Goal: Navigation & Orientation: Find specific page/section

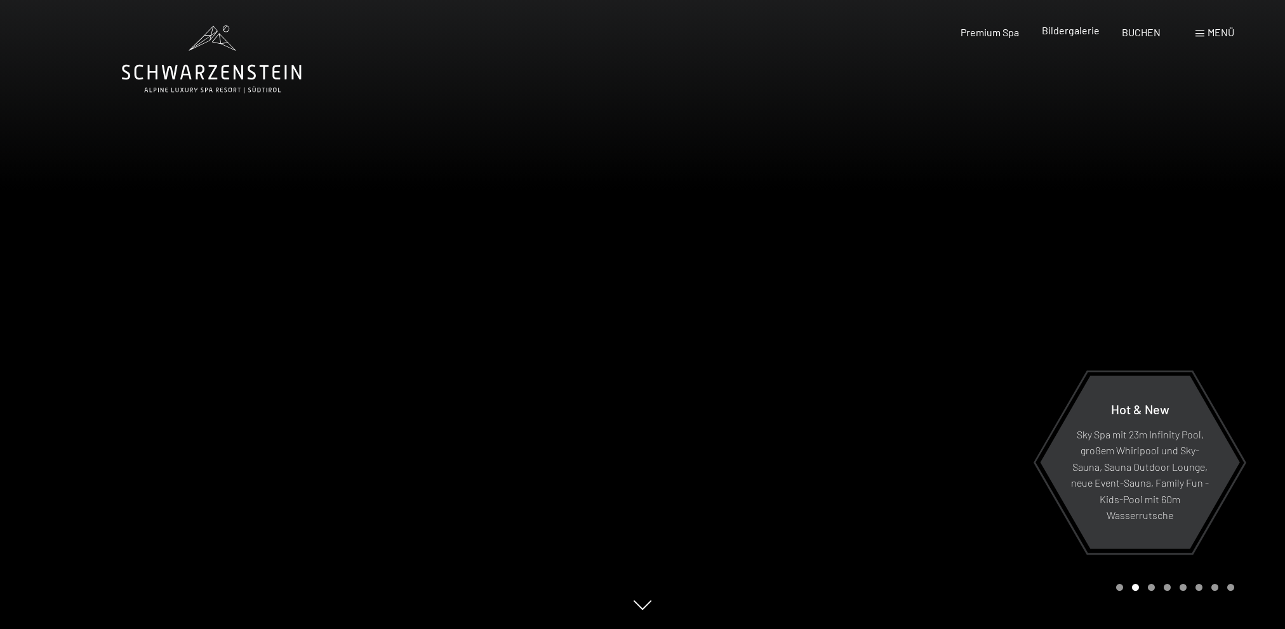
click at [1076, 36] on span "Bildergalerie" at bounding box center [1071, 30] width 58 height 12
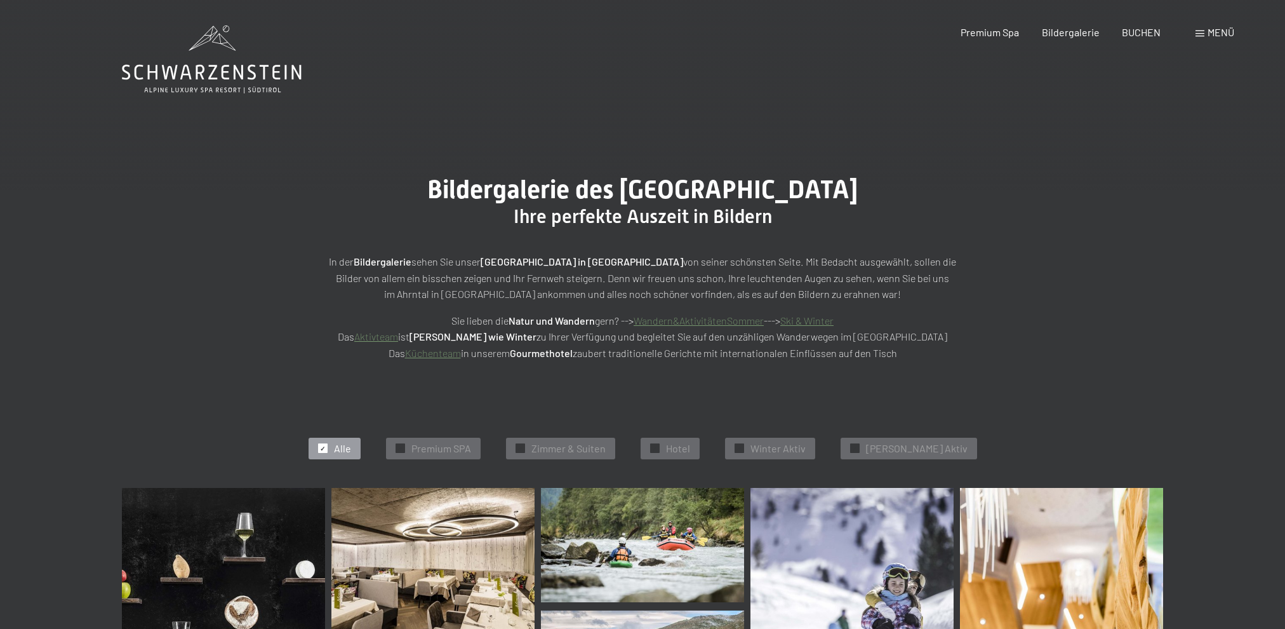
click at [1210, 31] on span "Menü" at bounding box center [1221, 32] width 27 height 12
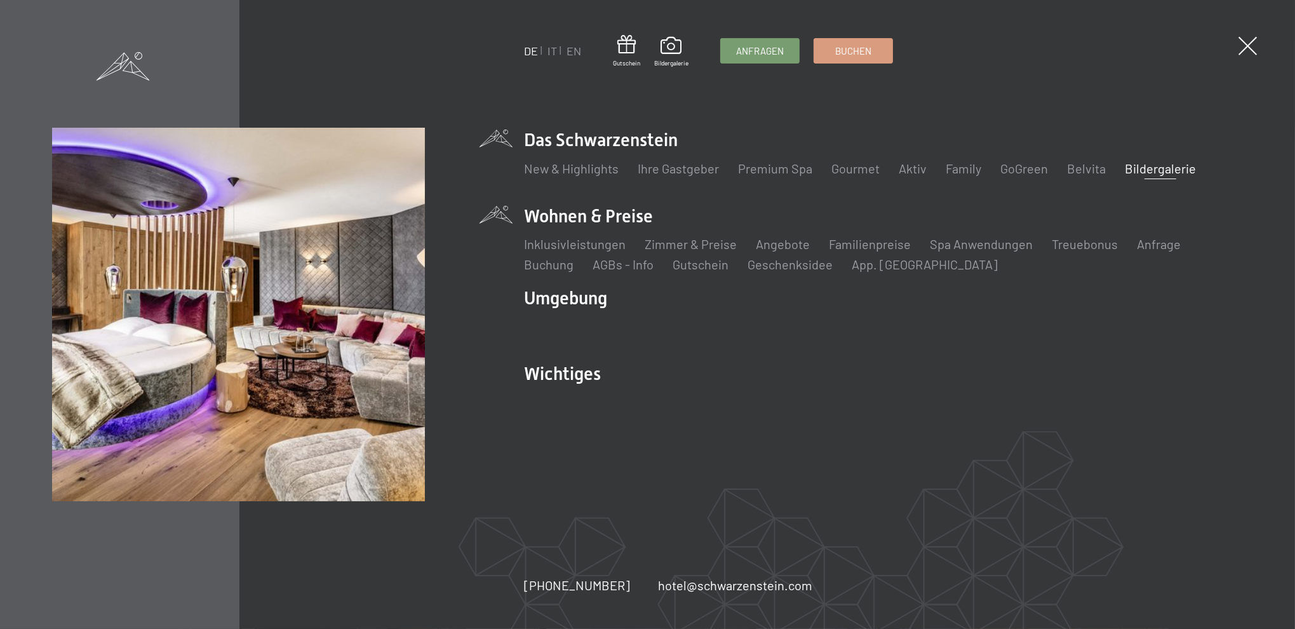
click at [594, 218] on li "Wohnen & Preise Inklusivleistungen Zimmer & Preise Liste Angebote Liste Familie…" at bounding box center [882, 238] width 719 height 69
click at [665, 246] on link "Zimmer & Preise" at bounding box center [690, 243] width 92 height 15
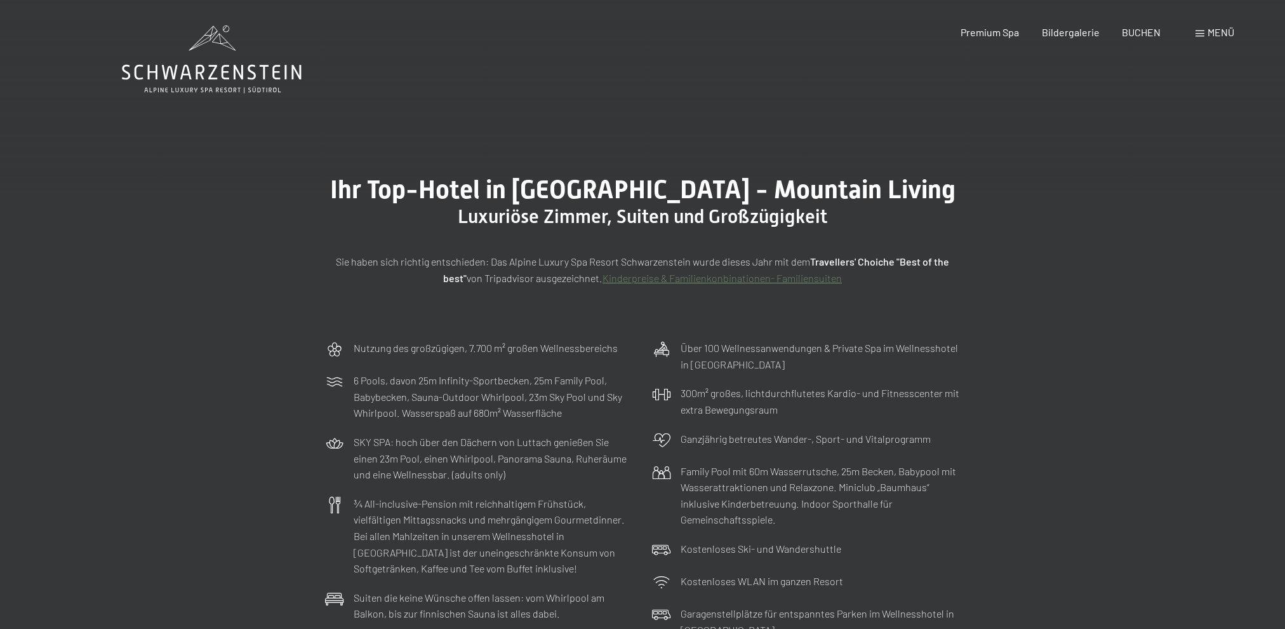
click at [1206, 36] on div "Menü" at bounding box center [1215, 32] width 39 height 14
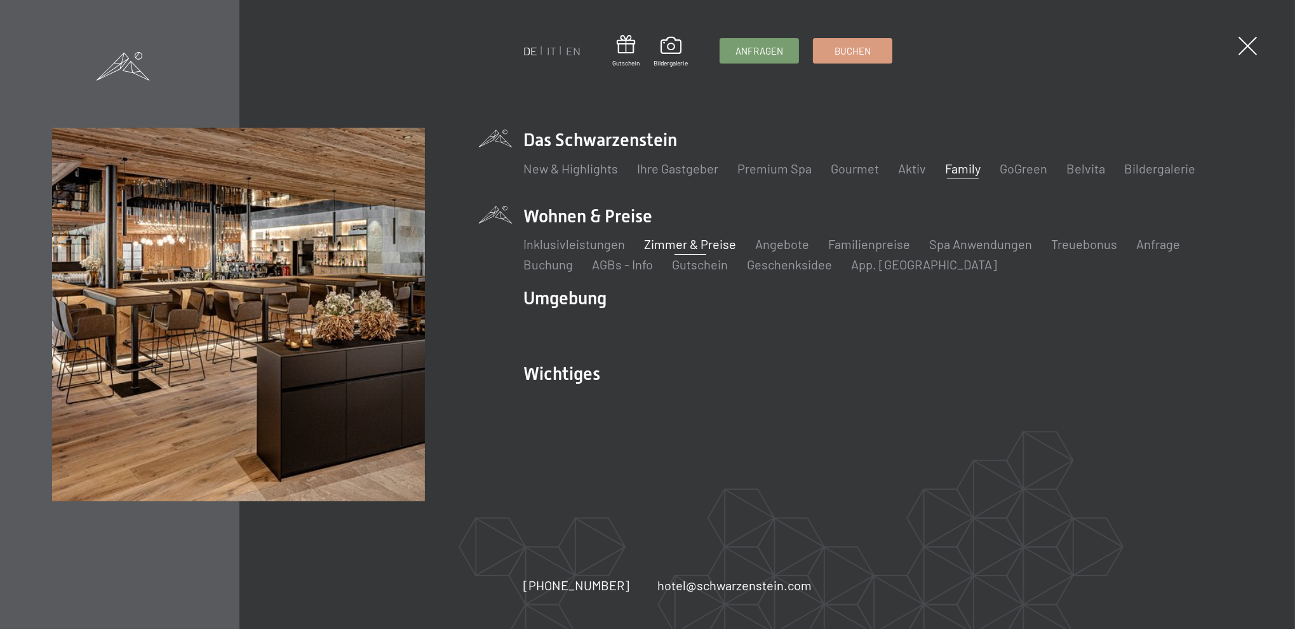
click at [951, 168] on link "Family" at bounding box center [963, 168] width 36 height 15
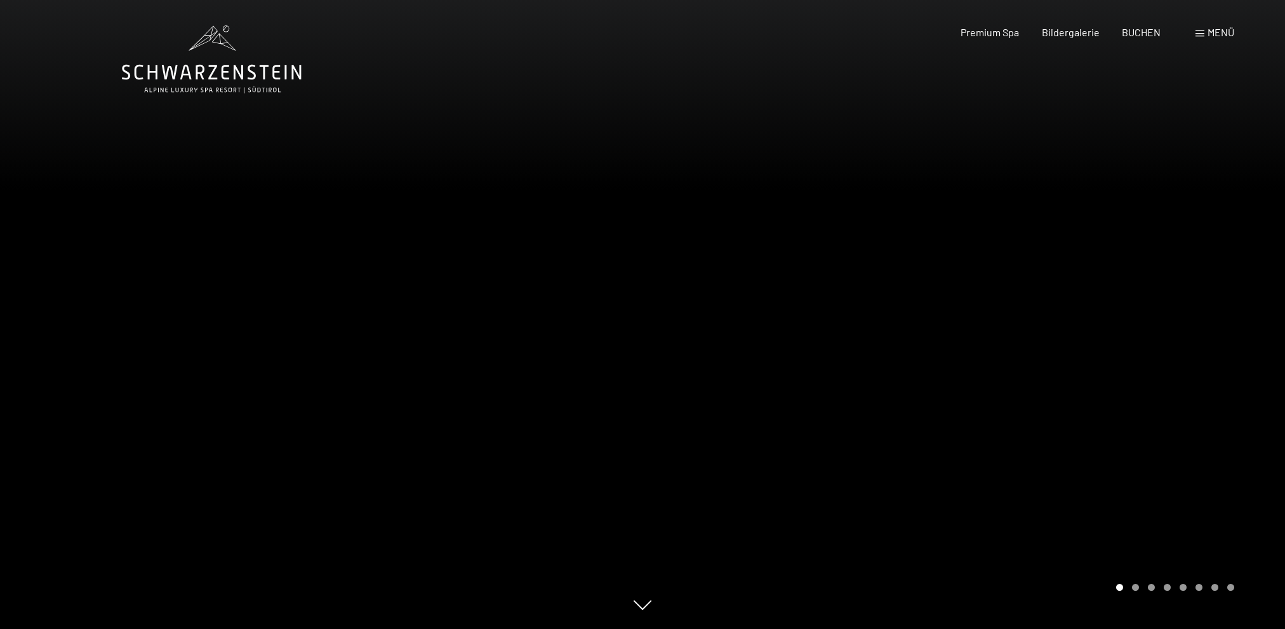
click at [1031, 521] on div at bounding box center [964, 314] width 643 height 629
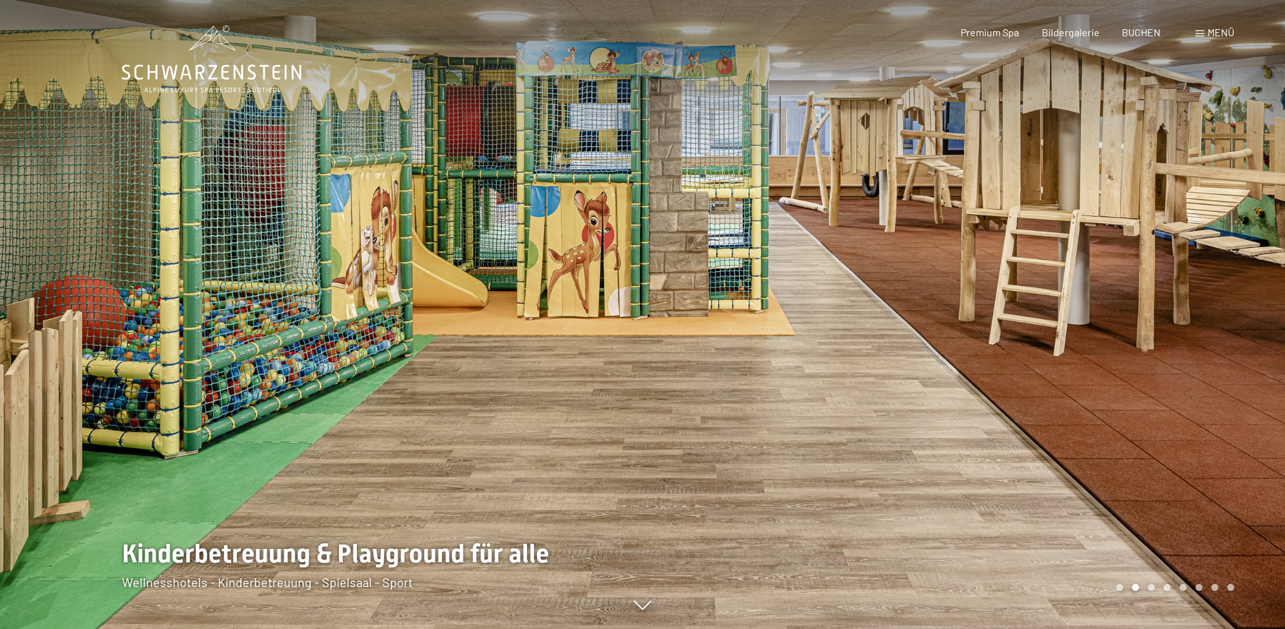
click at [1076, 420] on div at bounding box center [964, 314] width 643 height 629
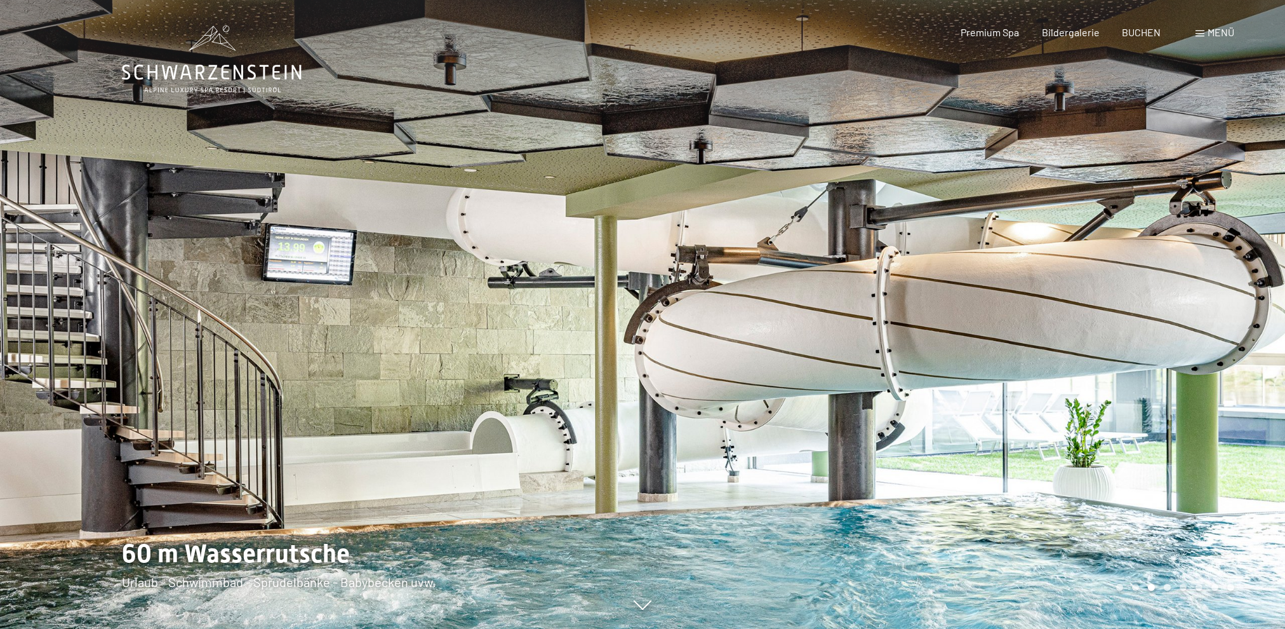
click at [1052, 431] on div at bounding box center [964, 314] width 643 height 629
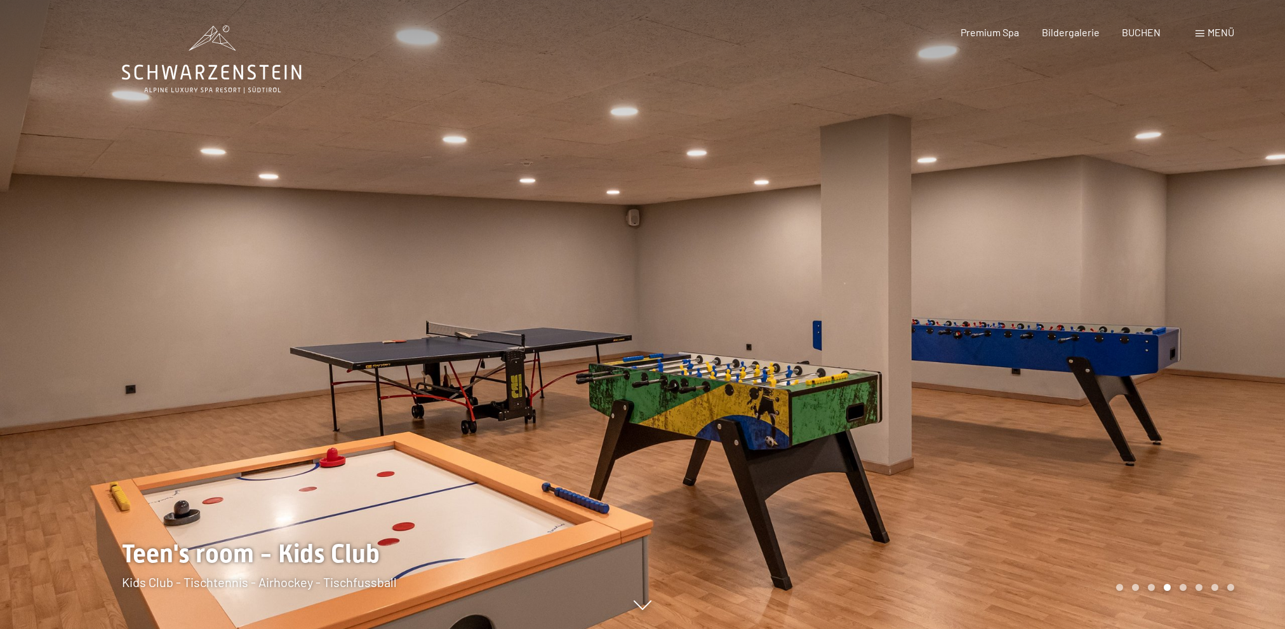
click at [1052, 431] on div at bounding box center [964, 314] width 643 height 629
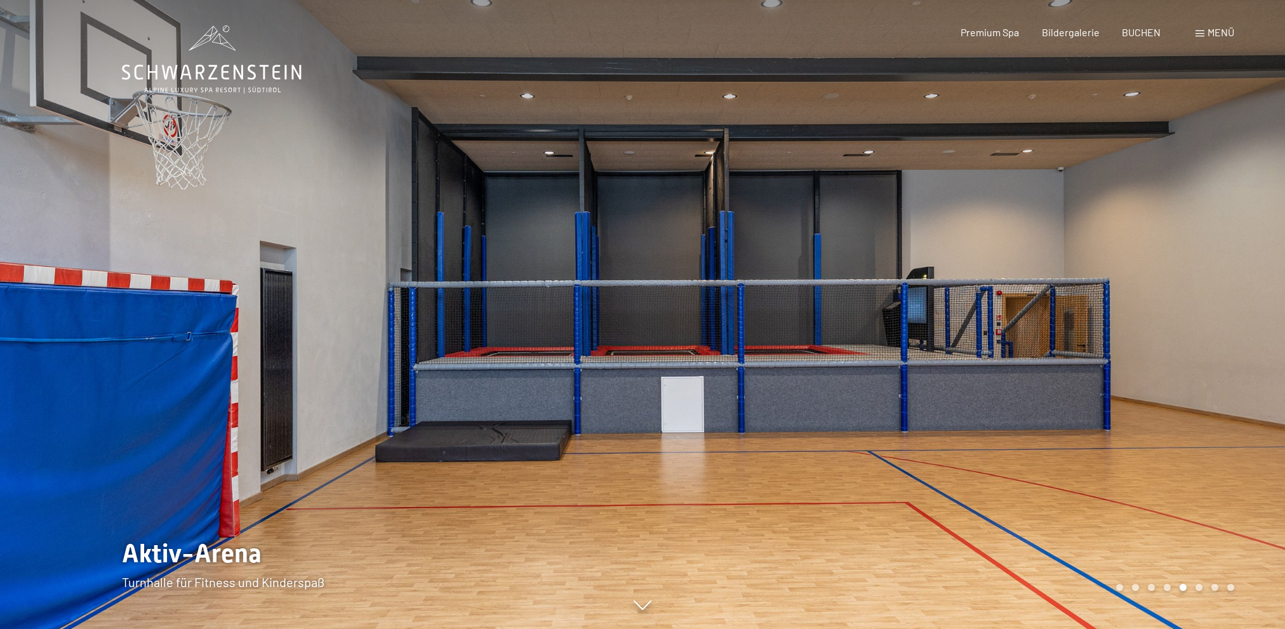
click at [1052, 431] on div at bounding box center [964, 314] width 643 height 629
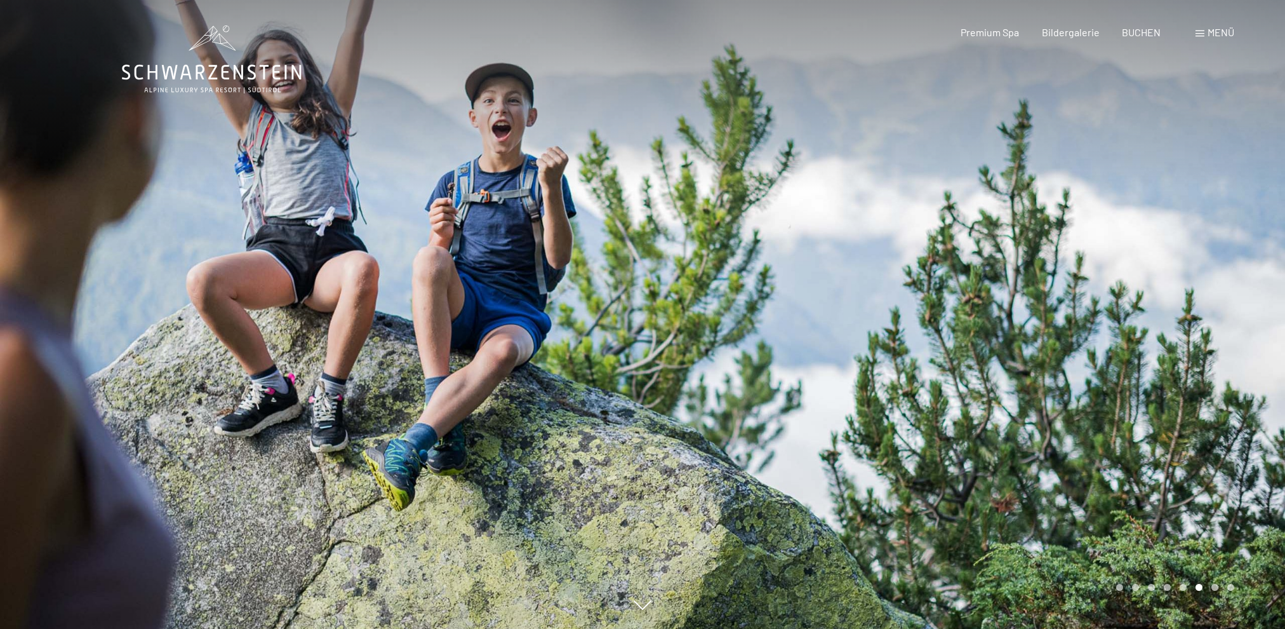
click at [1052, 431] on div at bounding box center [964, 314] width 643 height 629
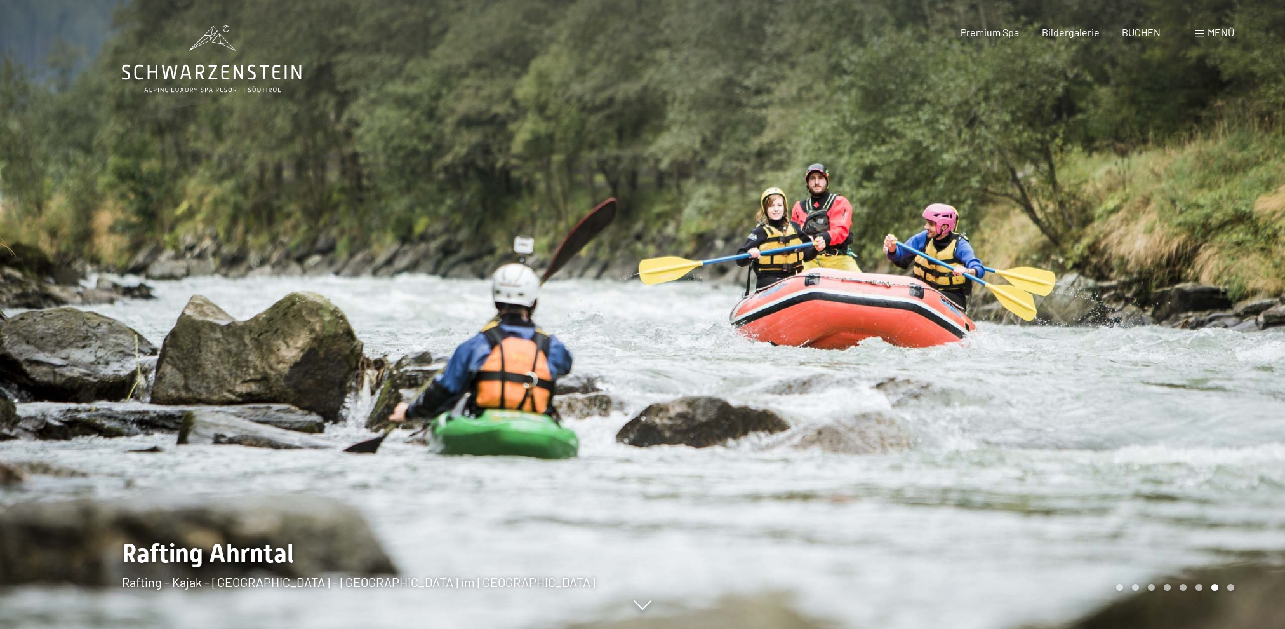
click at [1052, 431] on div at bounding box center [964, 314] width 643 height 629
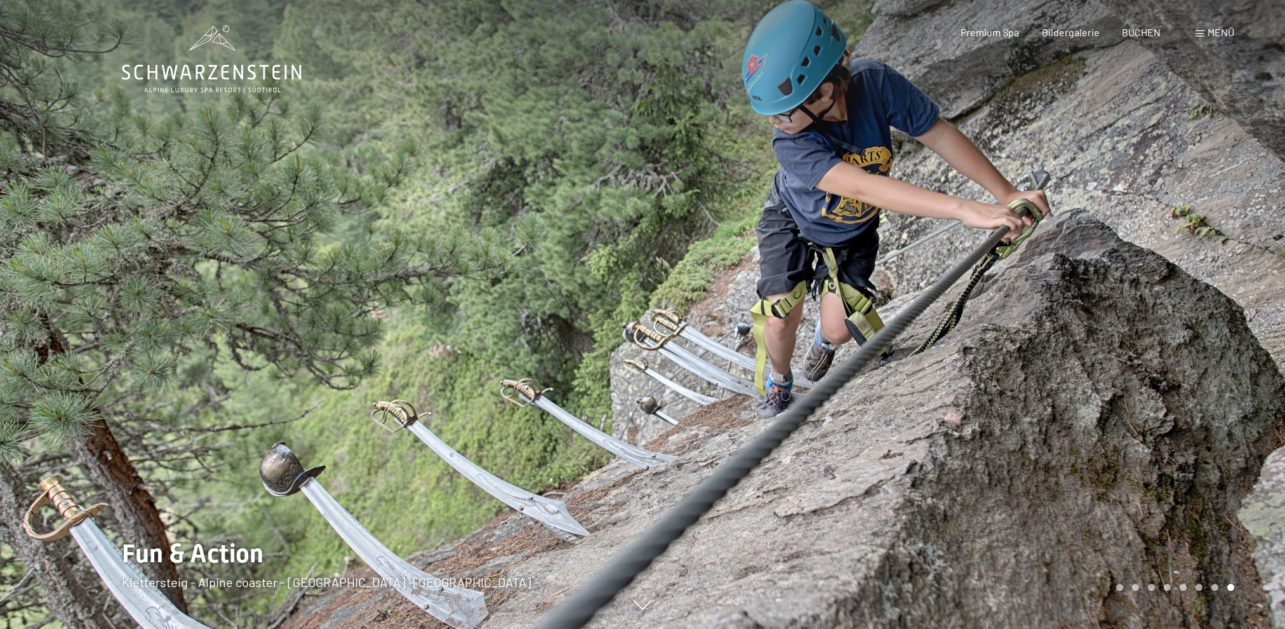
click at [1052, 431] on div at bounding box center [964, 314] width 643 height 629
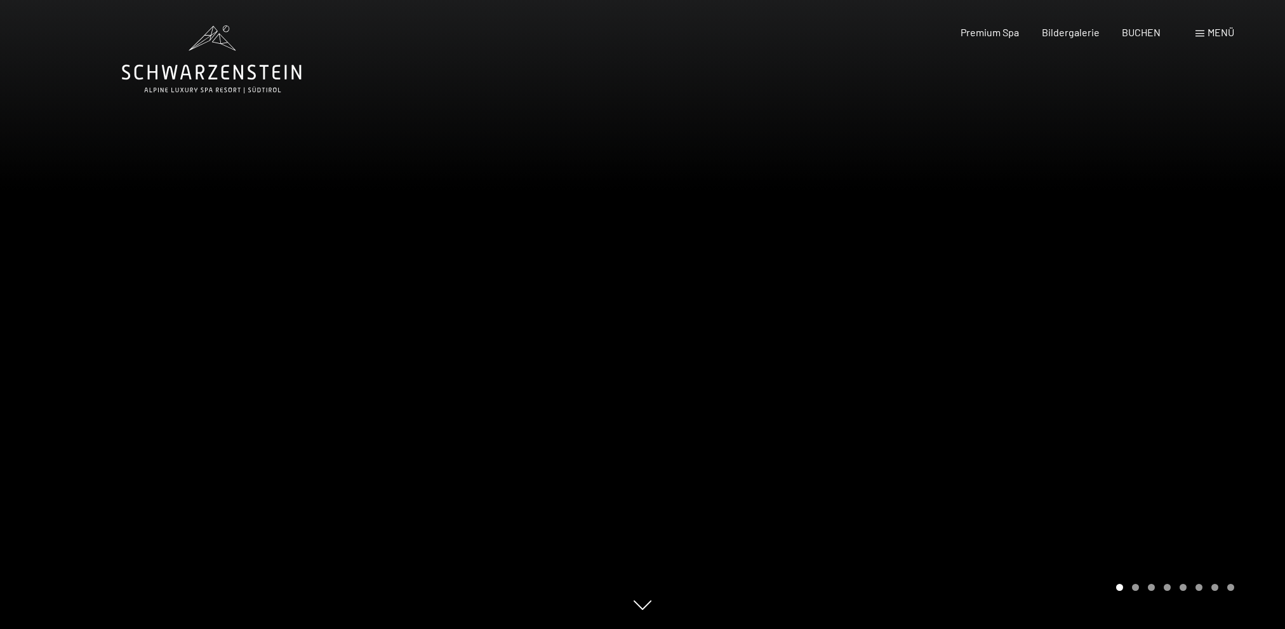
click at [1052, 431] on div at bounding box center [964, 314] width 643 height 629
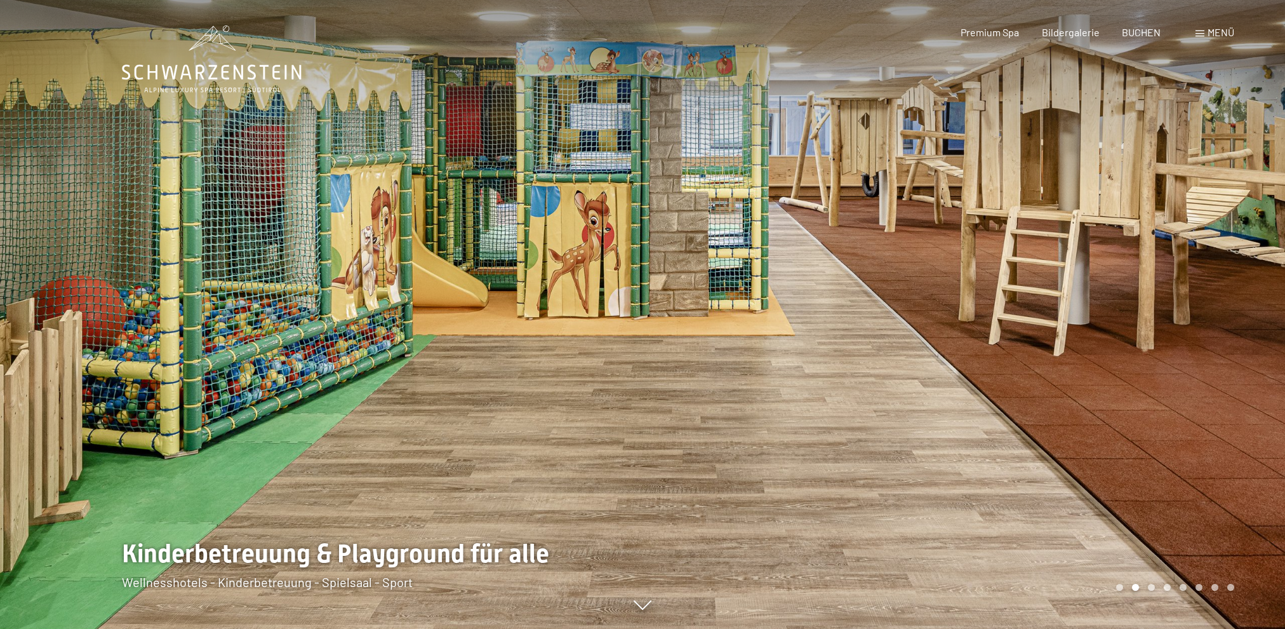
click at [1215, 34] on span "Menü" at bounding box center [1221, 32] width 27 height 12
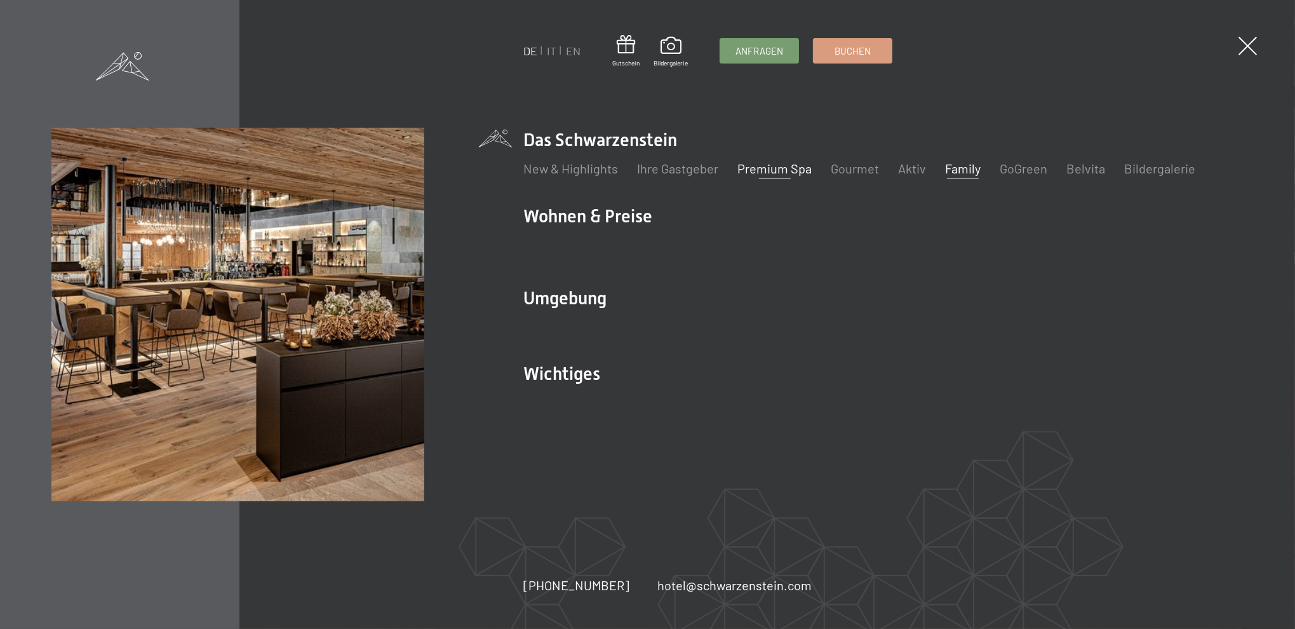
click at [799, 170] on link "Premium Spa" at bounding box center [774, 168] width 74 height 15
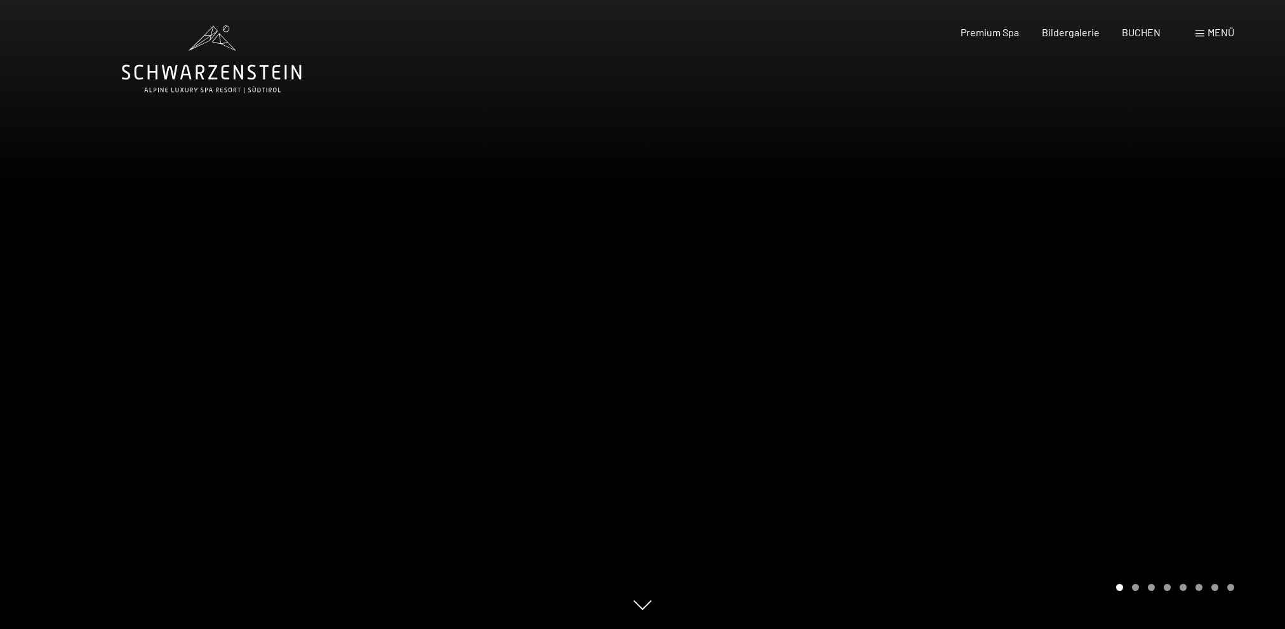
click at [1119, 344] on div at bounding box center [964, 314] width 643 height 629
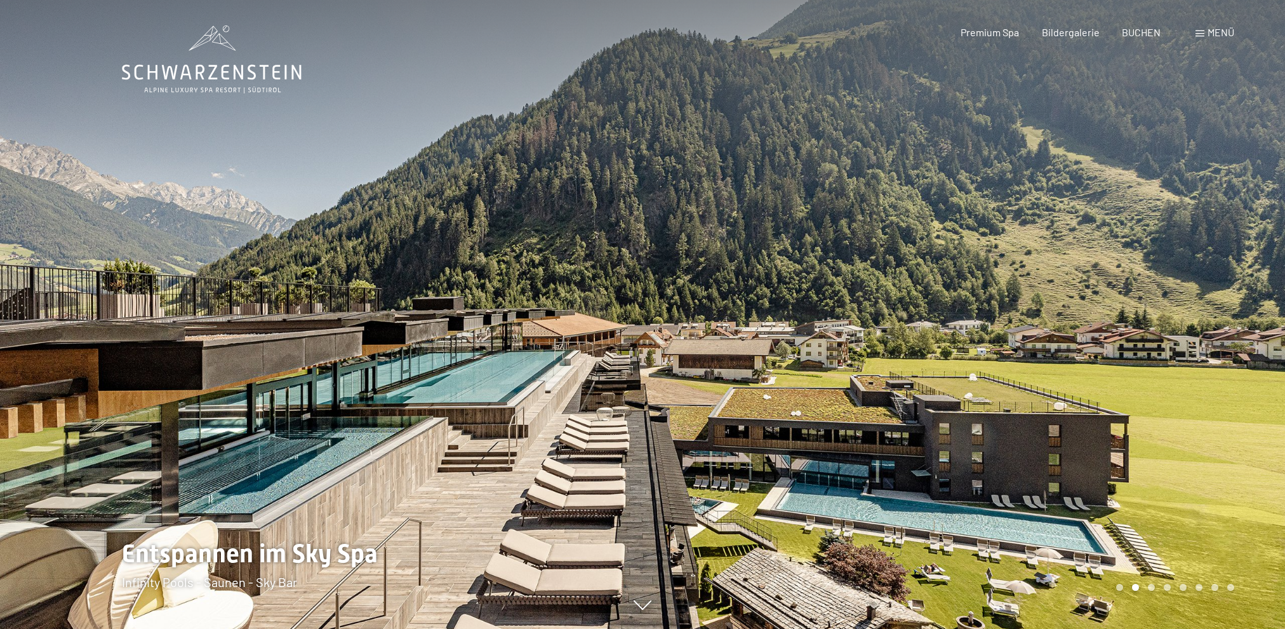
click at [1119, 344] on div at bounding box center [964, 314] width 643 height 629
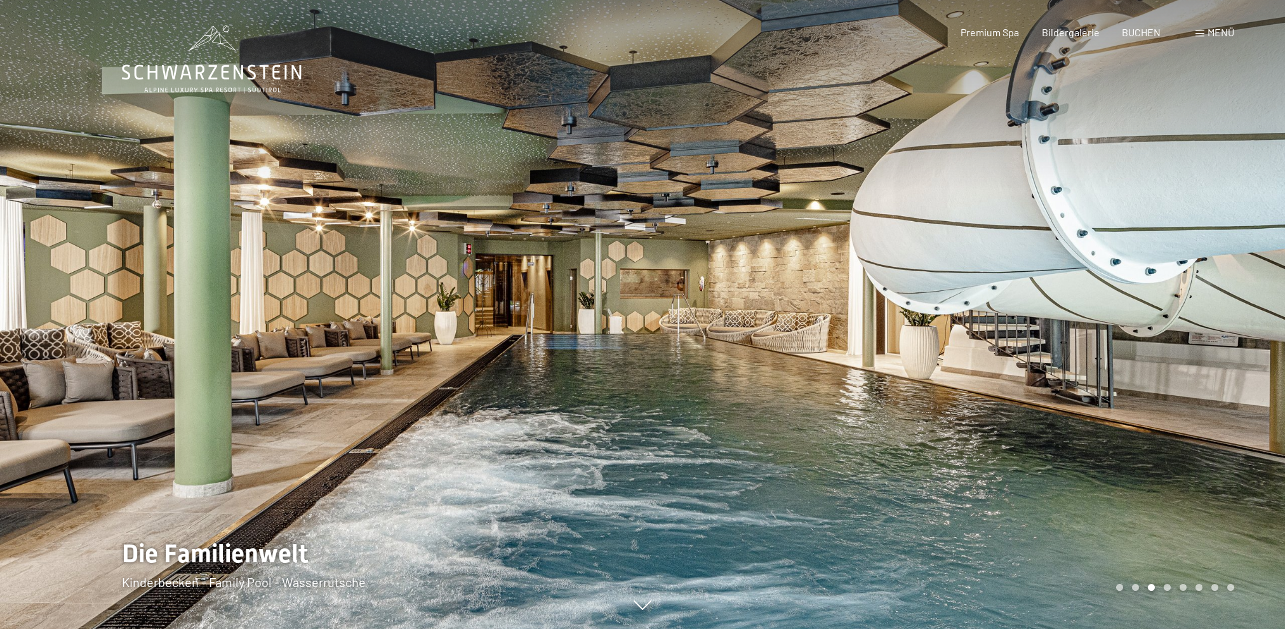
click at [1119, 344] on div at bounding box center [964, 314] width 643 height 629
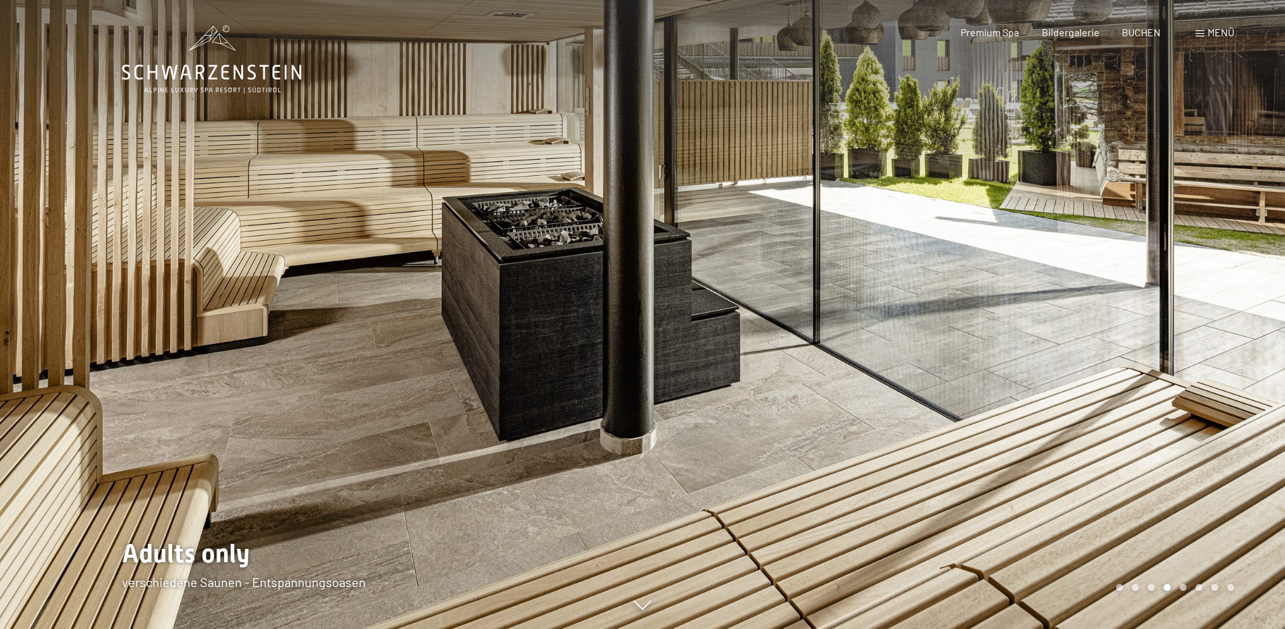
click at [1119, 344] on div at bounding box center [964, 314] width 643 height 629
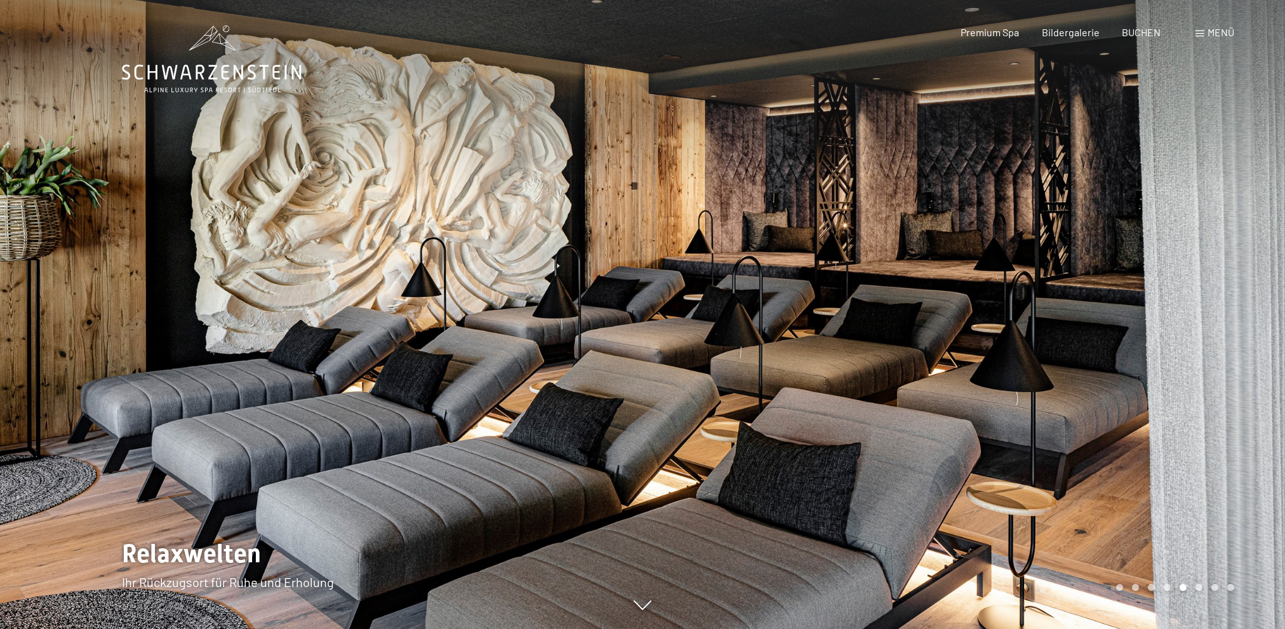
click at [1119, 344] on div at bounding box center [964, 314] width 643 height 629
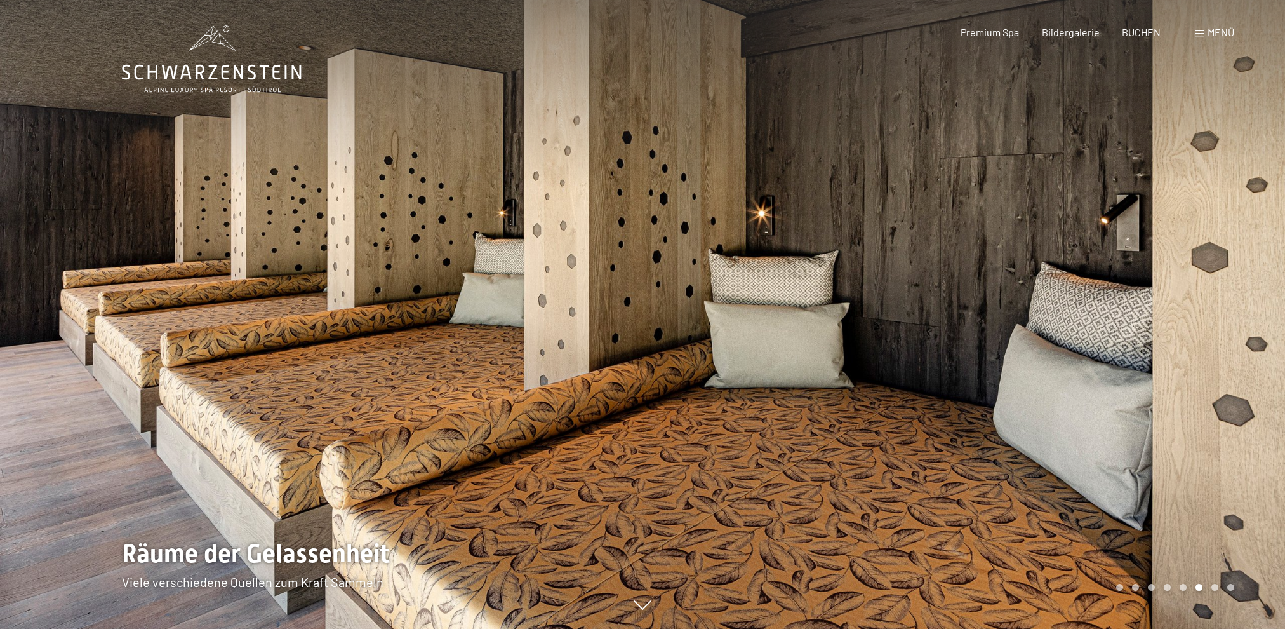
click at [1119, 344] on div at bounding box center [964, 314] width 643 height 629
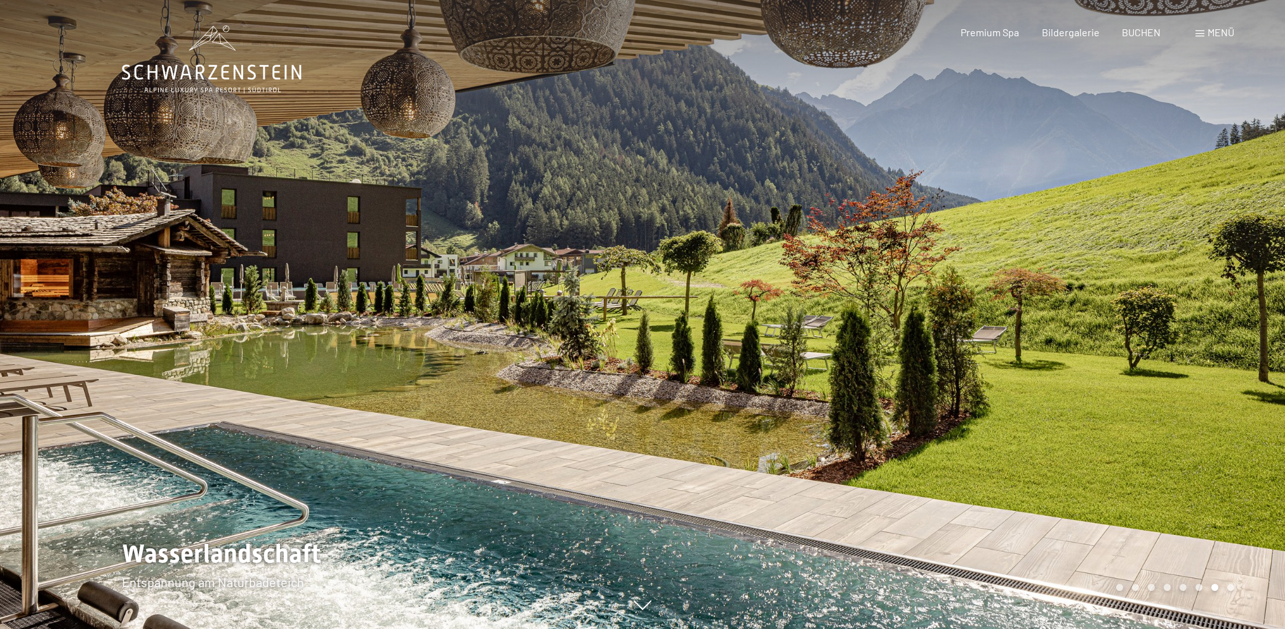
click at [1119, 344] on div at bounding box center [964, 314] width 643 height 629
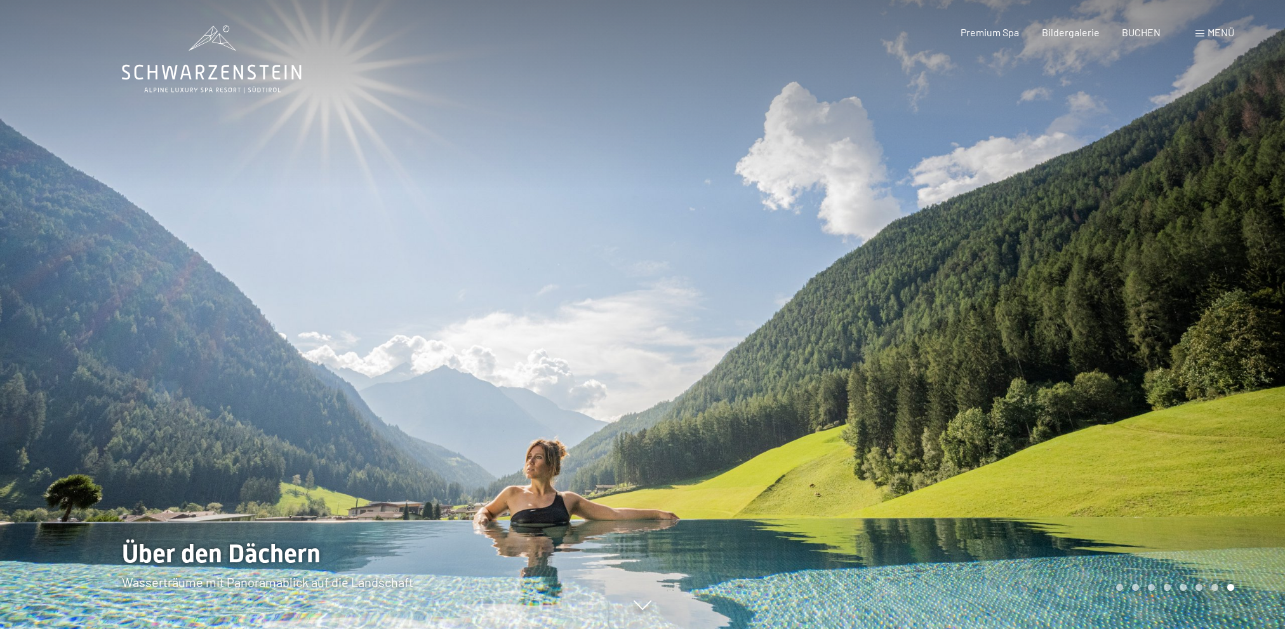
click at [1119, 344] on div at bounding box center [964, 314] width 643 height 629
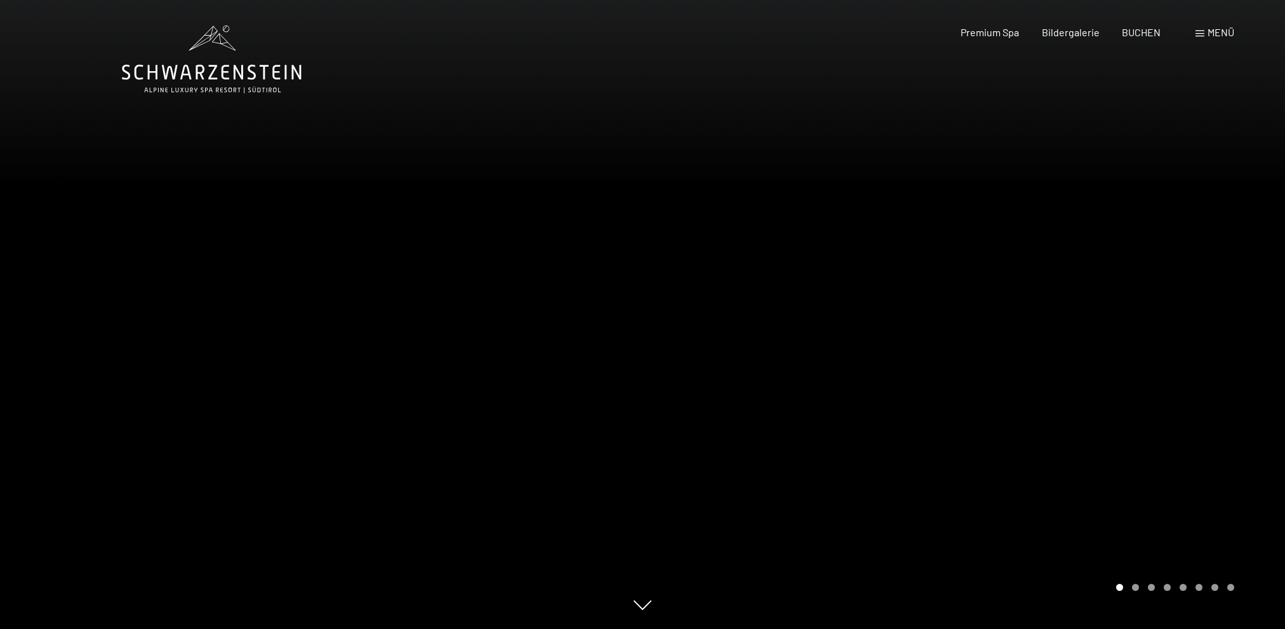
click at [1119, 344] on div at bounding box center [964, 314] width 643 height 629
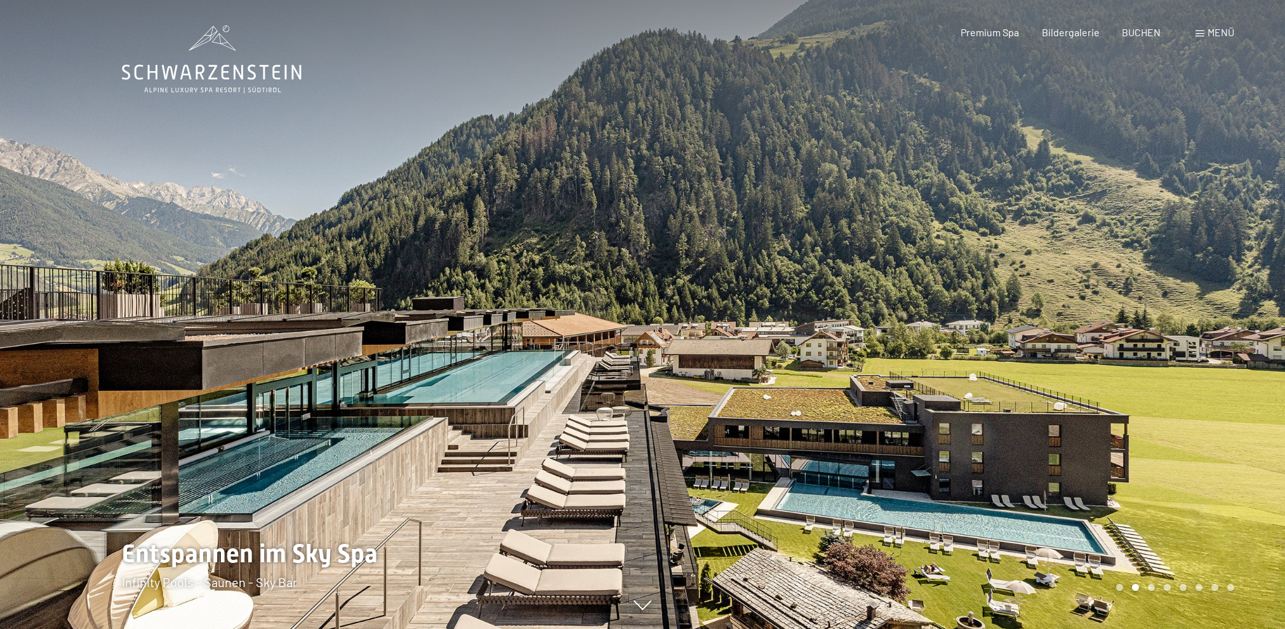
click at [1119, 344] on div at bounding box center [964, 314] width 643 height 629
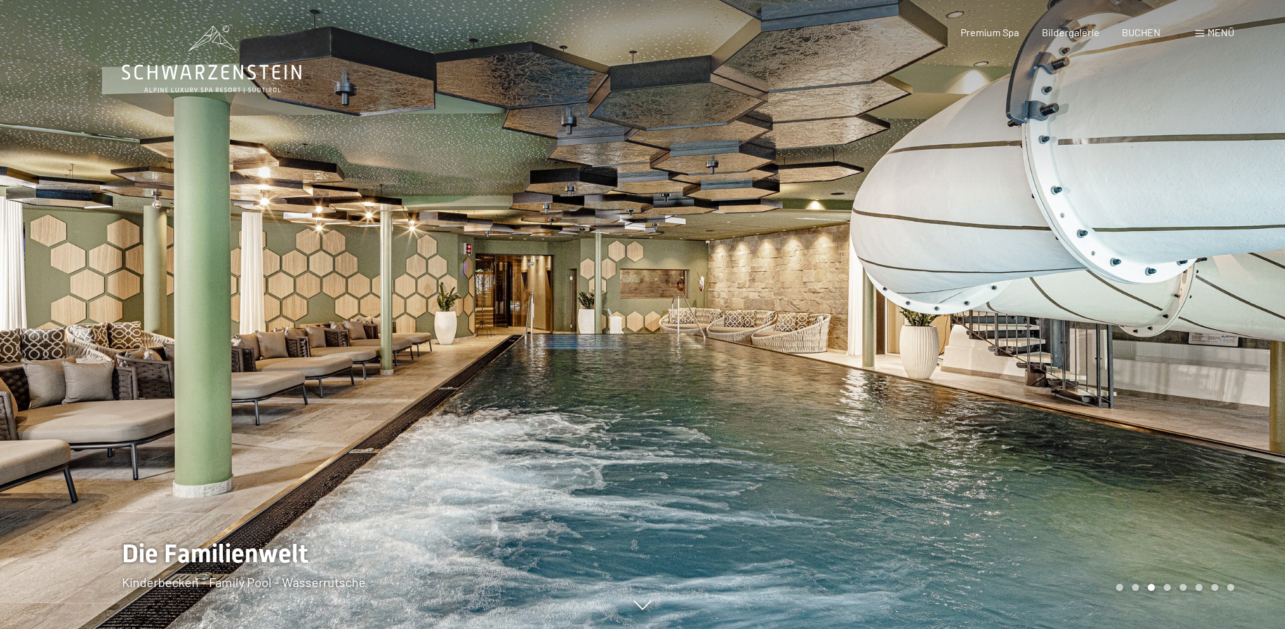
click at [1203, 36] on span at bounding box center [1200, 33] width 9 height 6
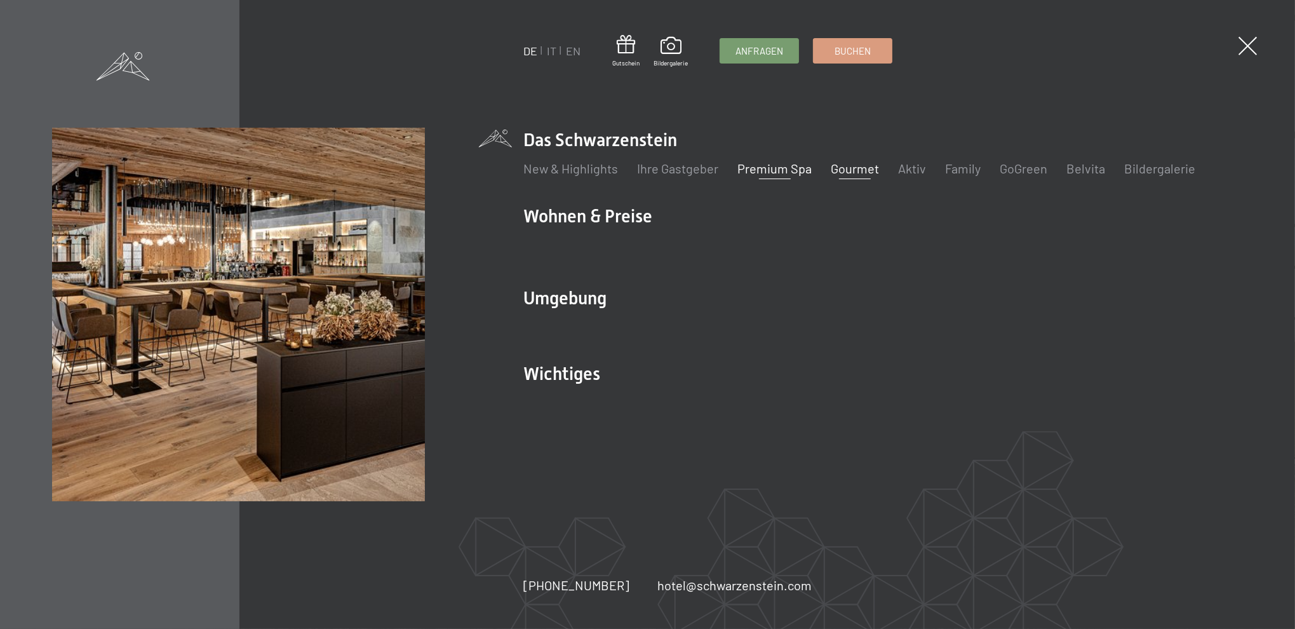
click at [847, 165] on link "Gourmet" at bounding box center [855, 168] width 48 height 15
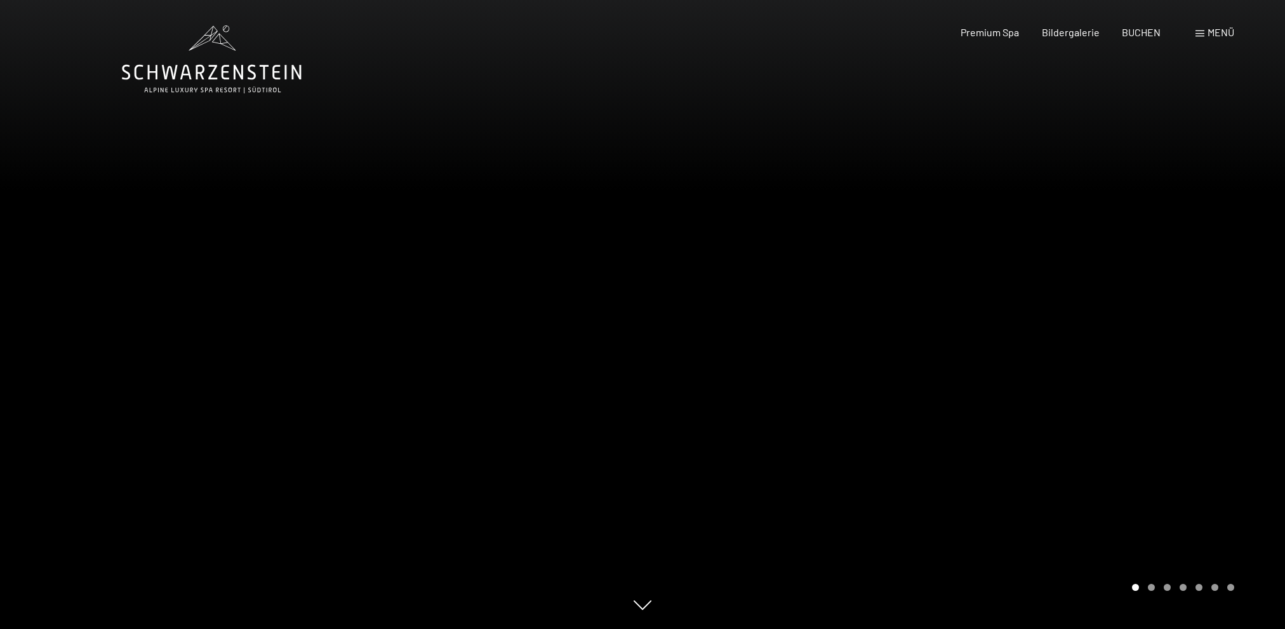
click at [1217, 295] on div at bounding box center [964, 314] width 643 height 629
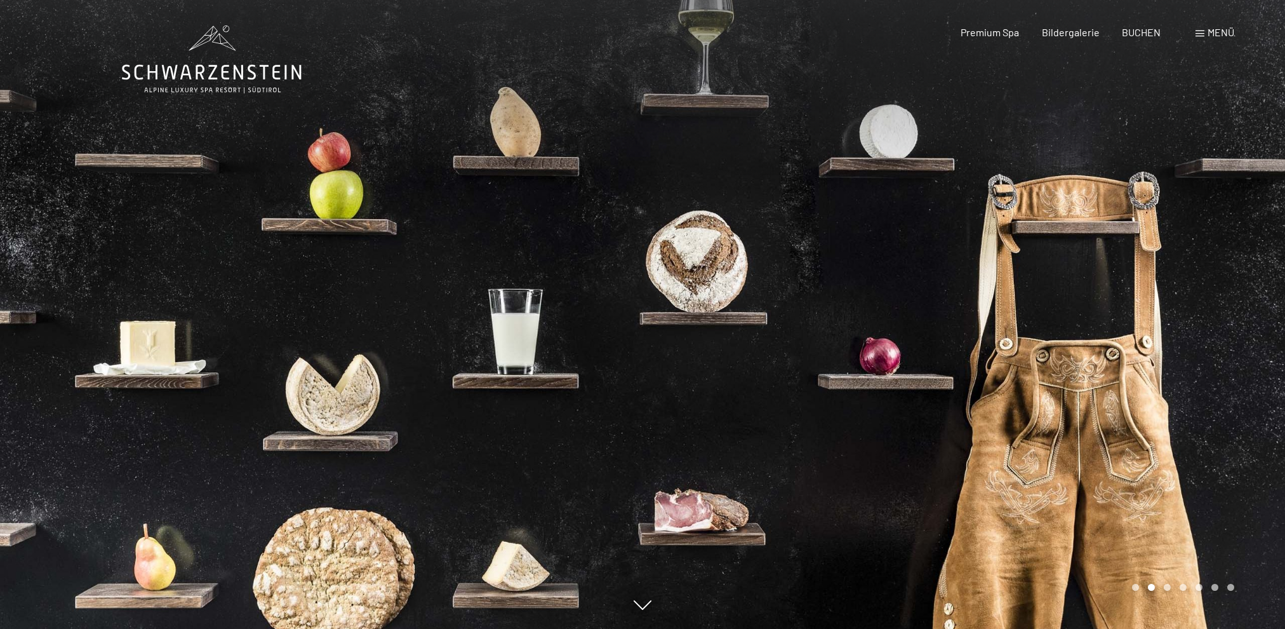
click at [1217, 295] on div at bounding box center [964, 314] width 643 height 629
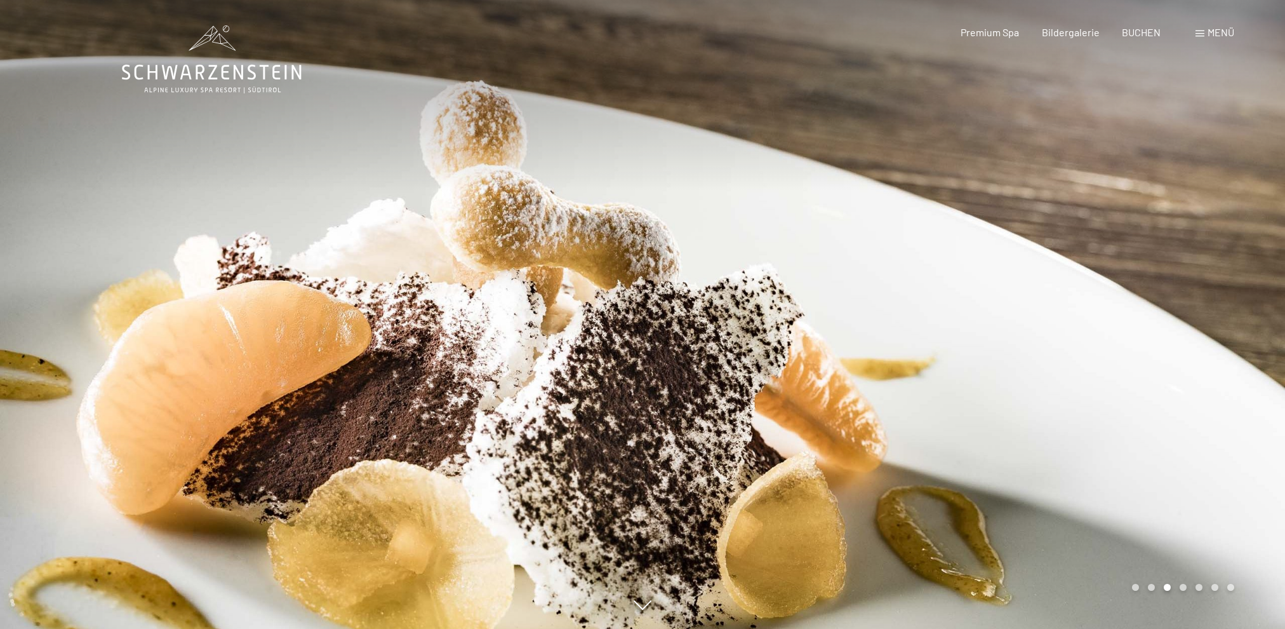
click at [1217, 295] on div at bounding box center [964, 314] width 643 height 629
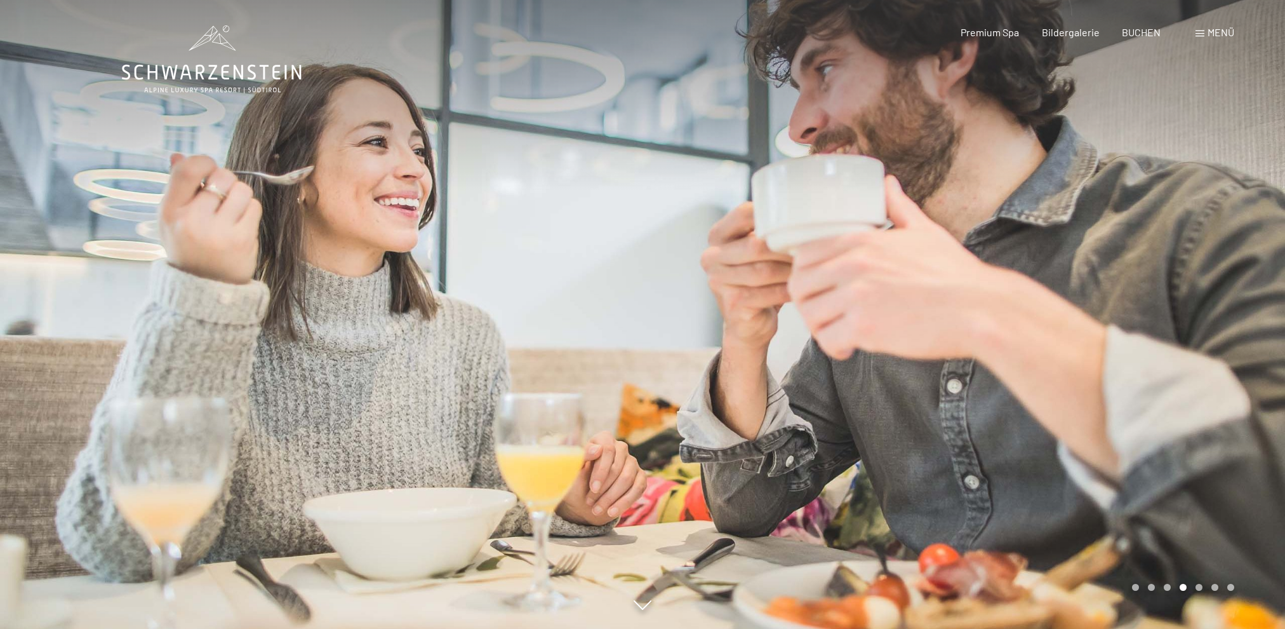
click at [1217, 295] on div at bounding box center [964, 314] width 643 height 629
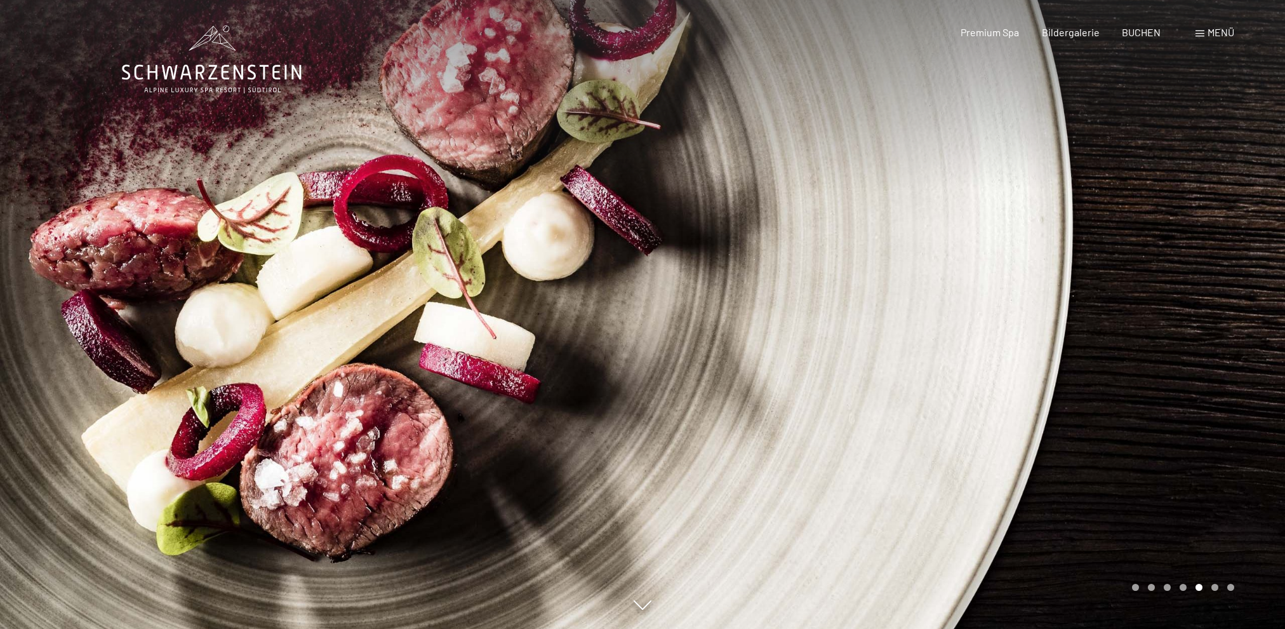
click at [1217, 295] on div at bounding box center [964, 314] width 643 height 629
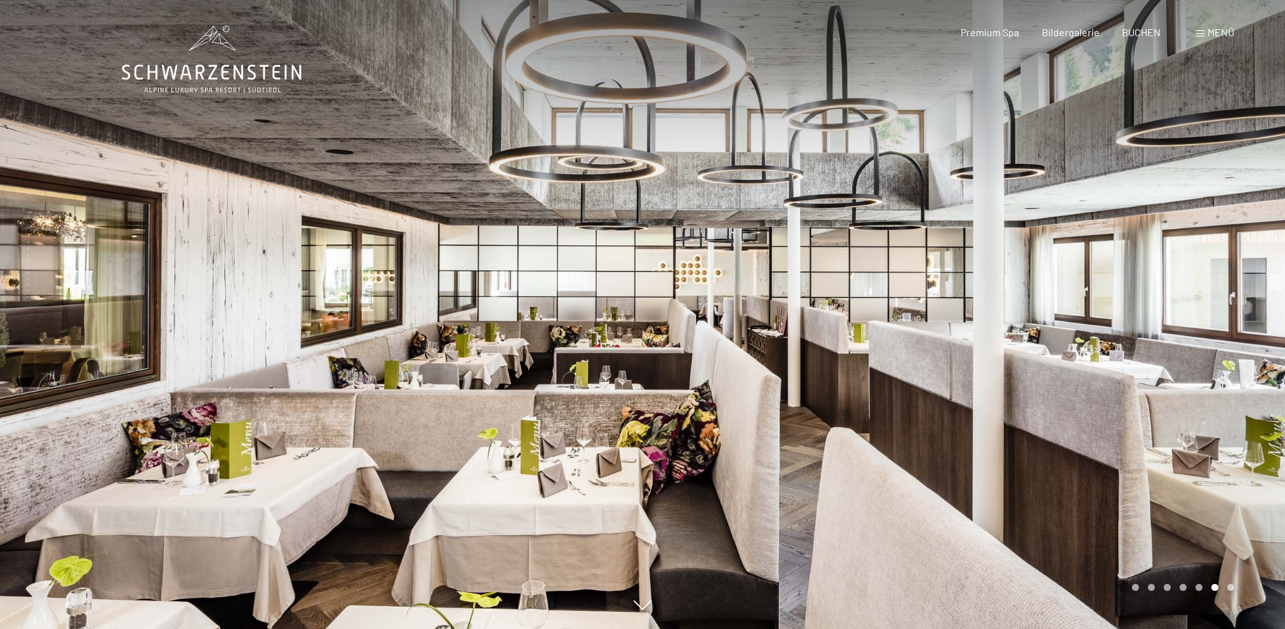
click at [1217, 295] on div at bounding box center [964, 314] width 643 height 629
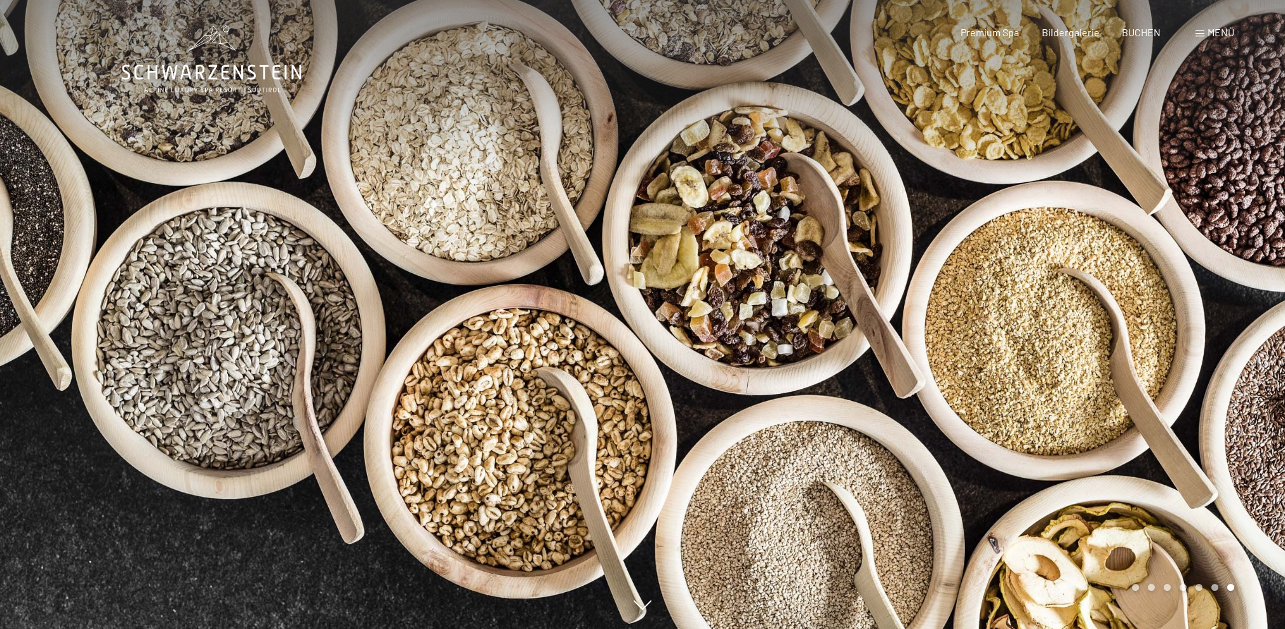
click at [1217, 295] on div at bounding box center [964, 314] width 643 height 629
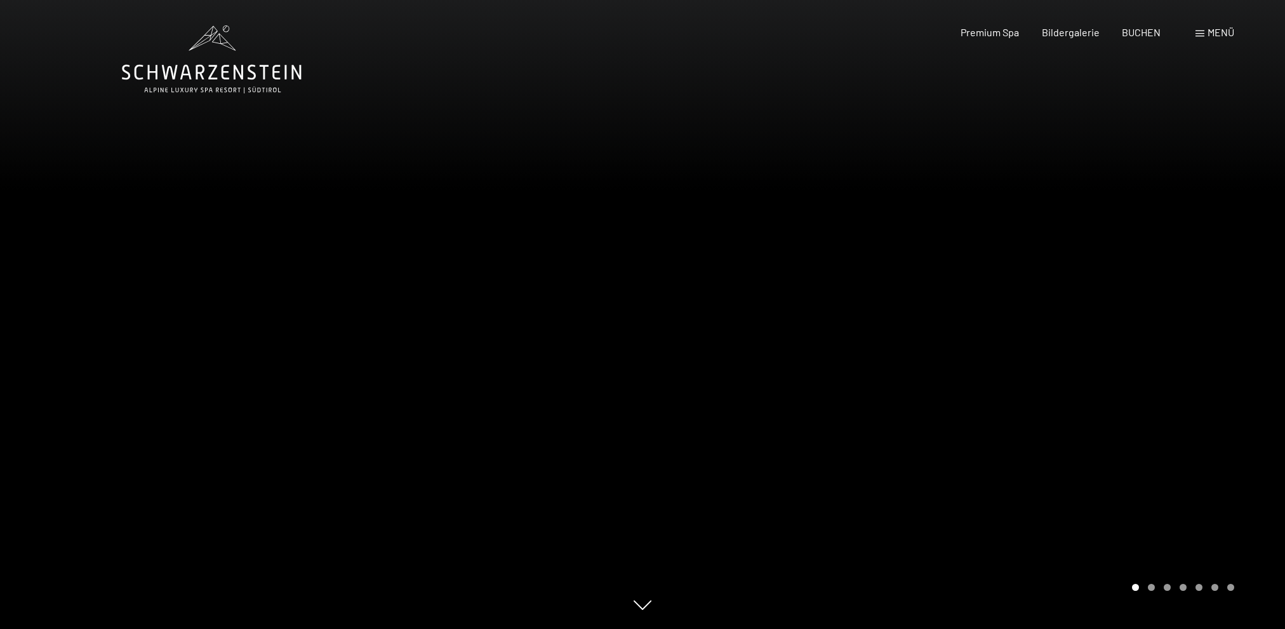
click at [1217, 295] on div at bounding box center [964, 314] width 643 height 629
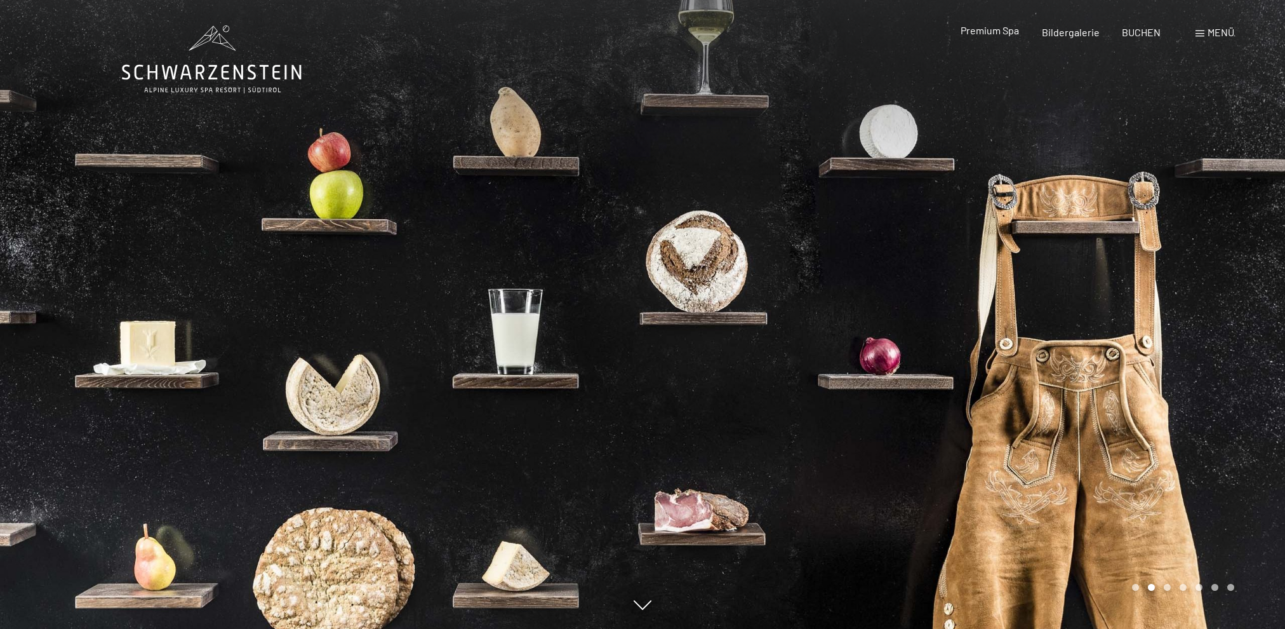
click at [970, 29] on span "Premium Spa" at bounding box center [990, 30] width 58 height 12
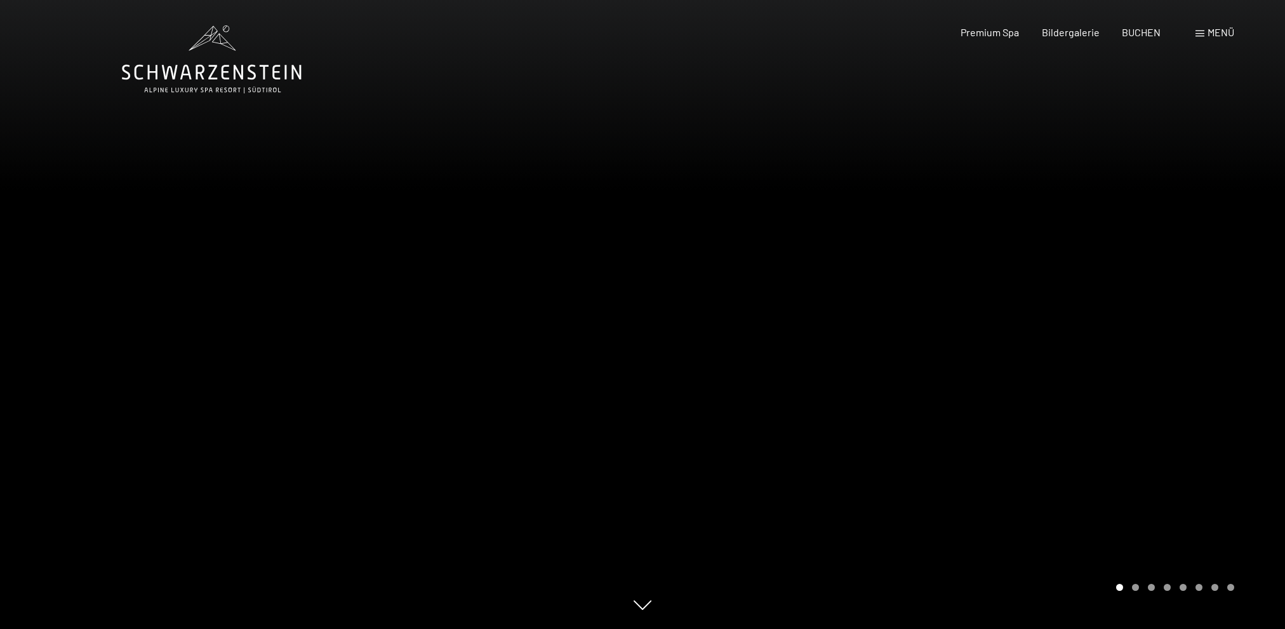
click at [1090, 379] on div at bounding box center [964, 314] width 643 height 629
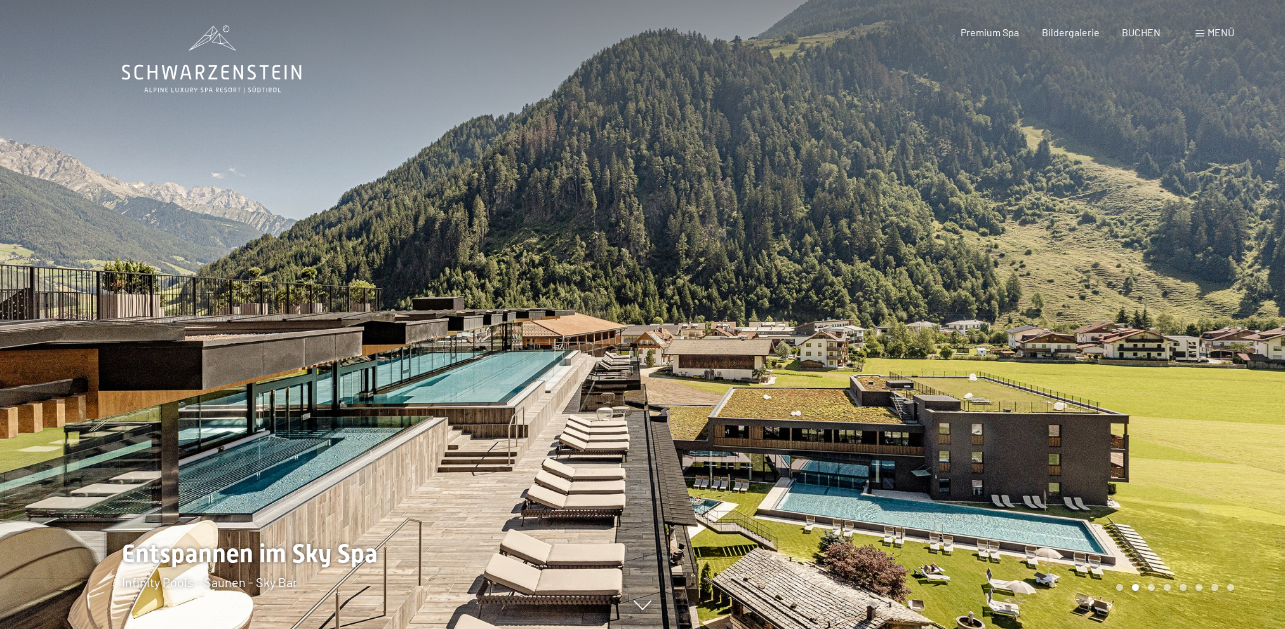
click at [1090, 378] on div at bounding box center [964, 314] width 643 height 629
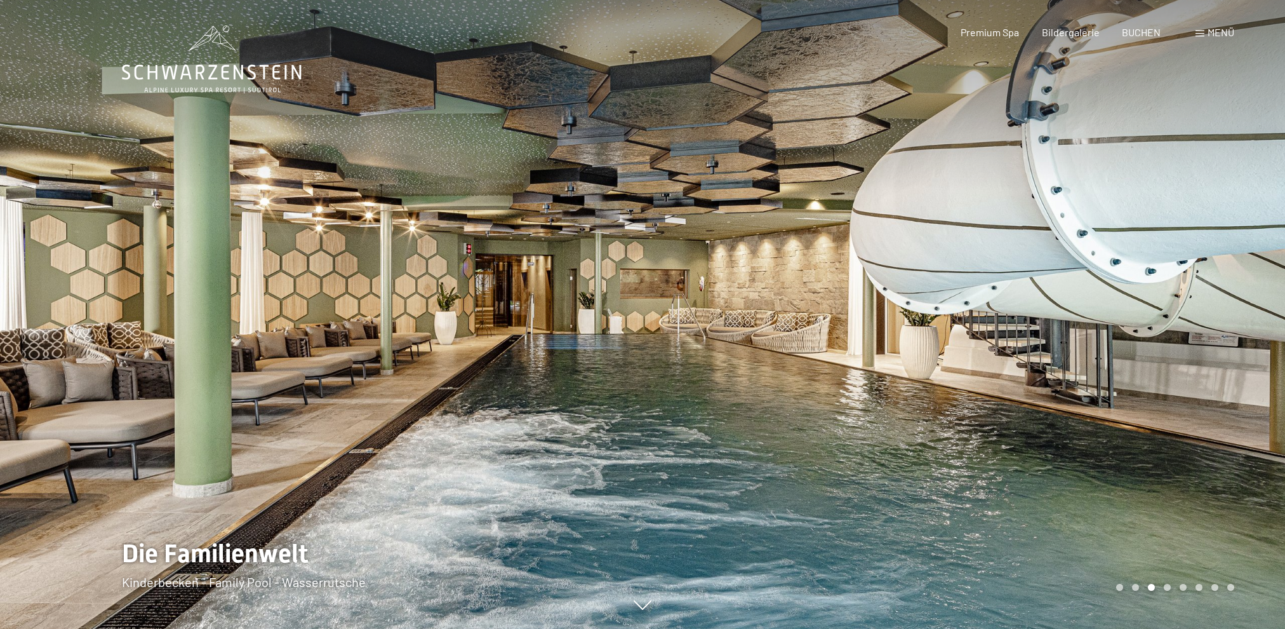
click at [1218, 39] on div "Buchen Anfragen Premium Spa Bildergalerie BUCHEN Menü DE IT EN Gutschein Bilder…" at bounding box center [1075, 32] width 318 height 14
click at [1220, 39] on div "Menü" at bounding box center [1215, 32] width 39 height 14
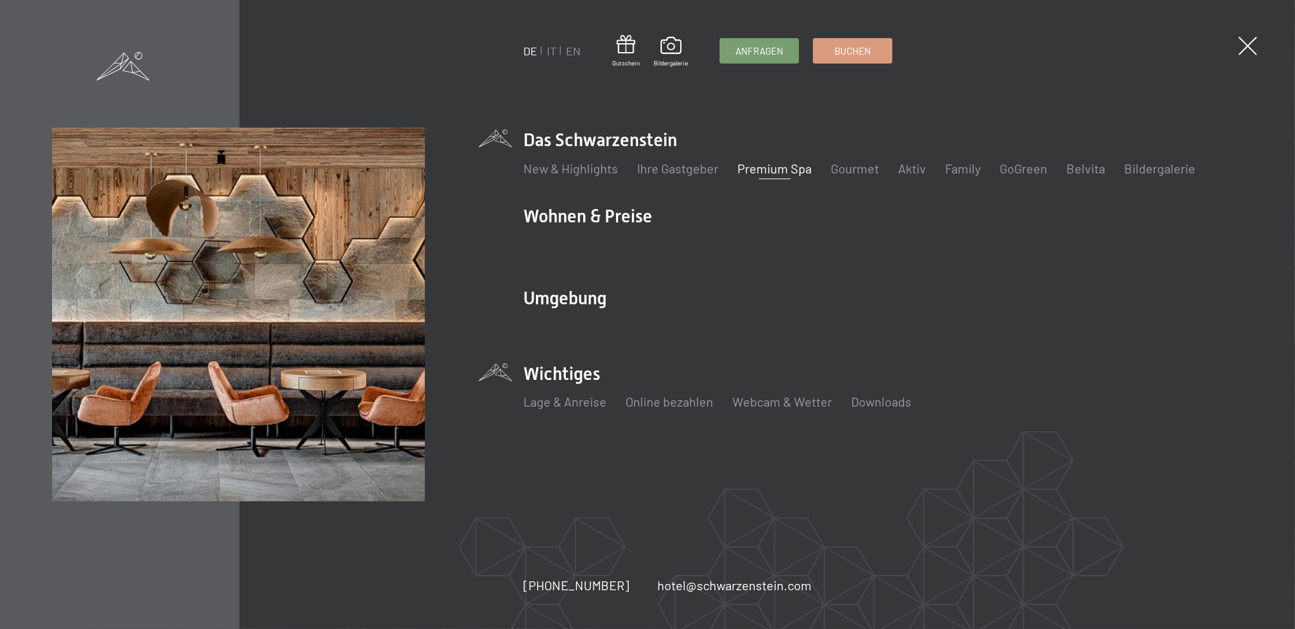
click at [533, 371] on li "Wichtiges Lage & Anreise Online bezahlen Webcam & Wetter Downloads" at bounding box center [882, 392] width 719 height 63
click at [534, 399] on link "Lage & Anreise" at bounding box center [564, 401] width 83 height 15
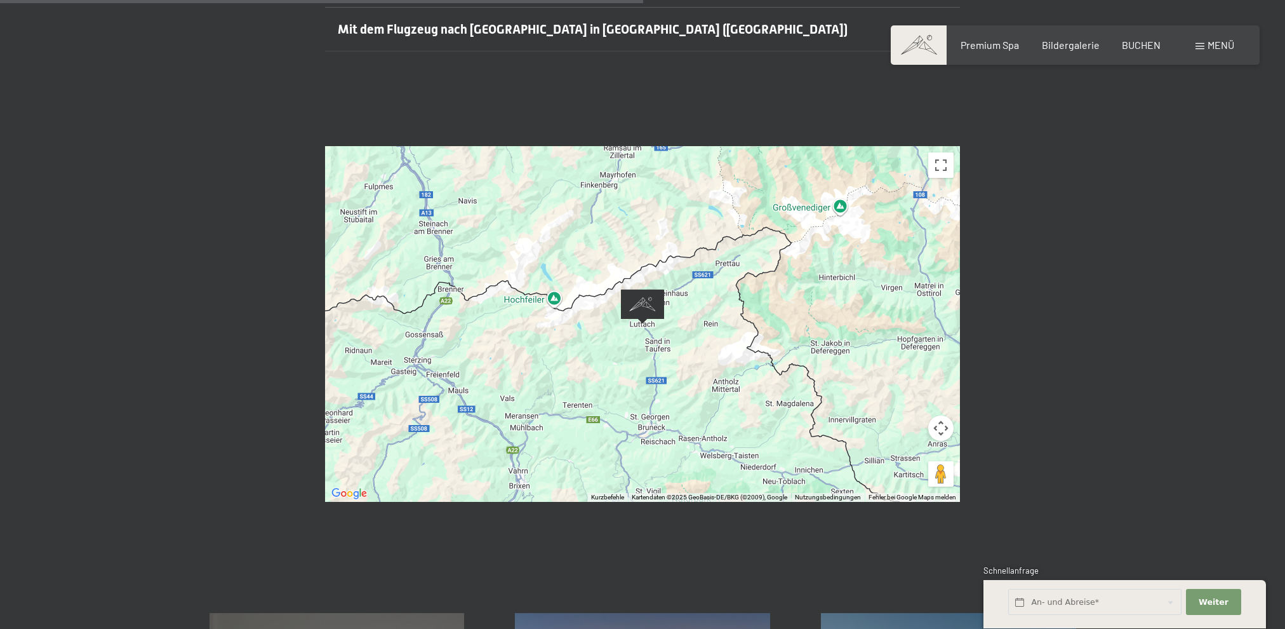
scroll to position [508, 0]
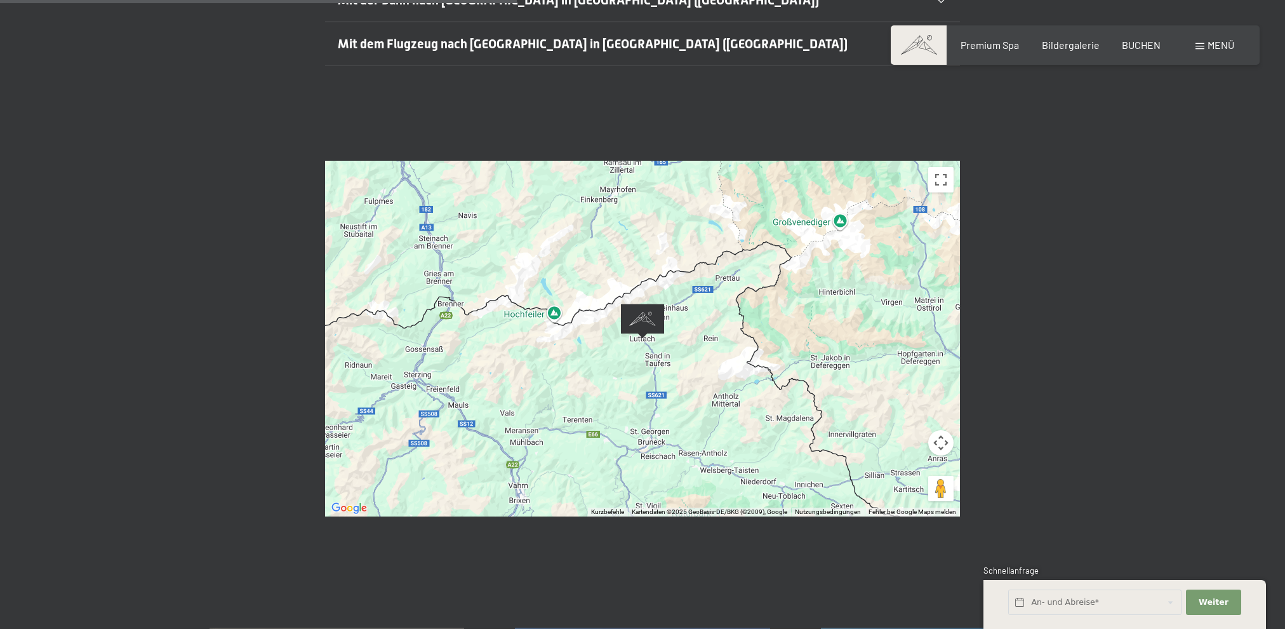
click at [681, 382] on div at bounding box center [642, 339] width 635 height 356
click at [647, 304] on img "Alpine Luxury SPA Resort SCHWARZENSTEIN" at bounding box center [642, 321] width 43 height 35
